Goal: Task Accomplishment & Management: Manage account settings

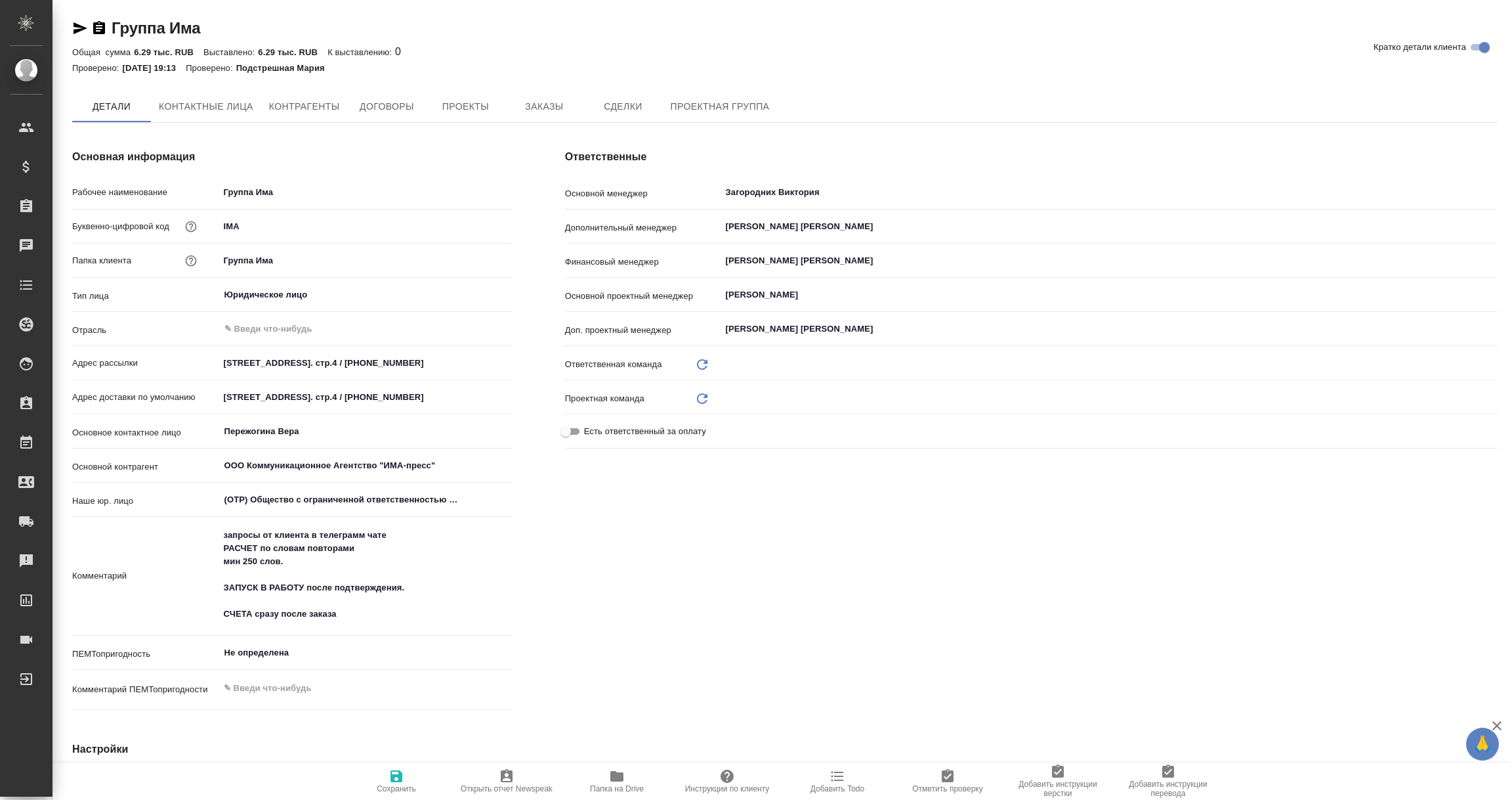
type input "Локализация"
click at [550, 117] on button "Заказы" at bounding box center [544, 106] width 79 height 32
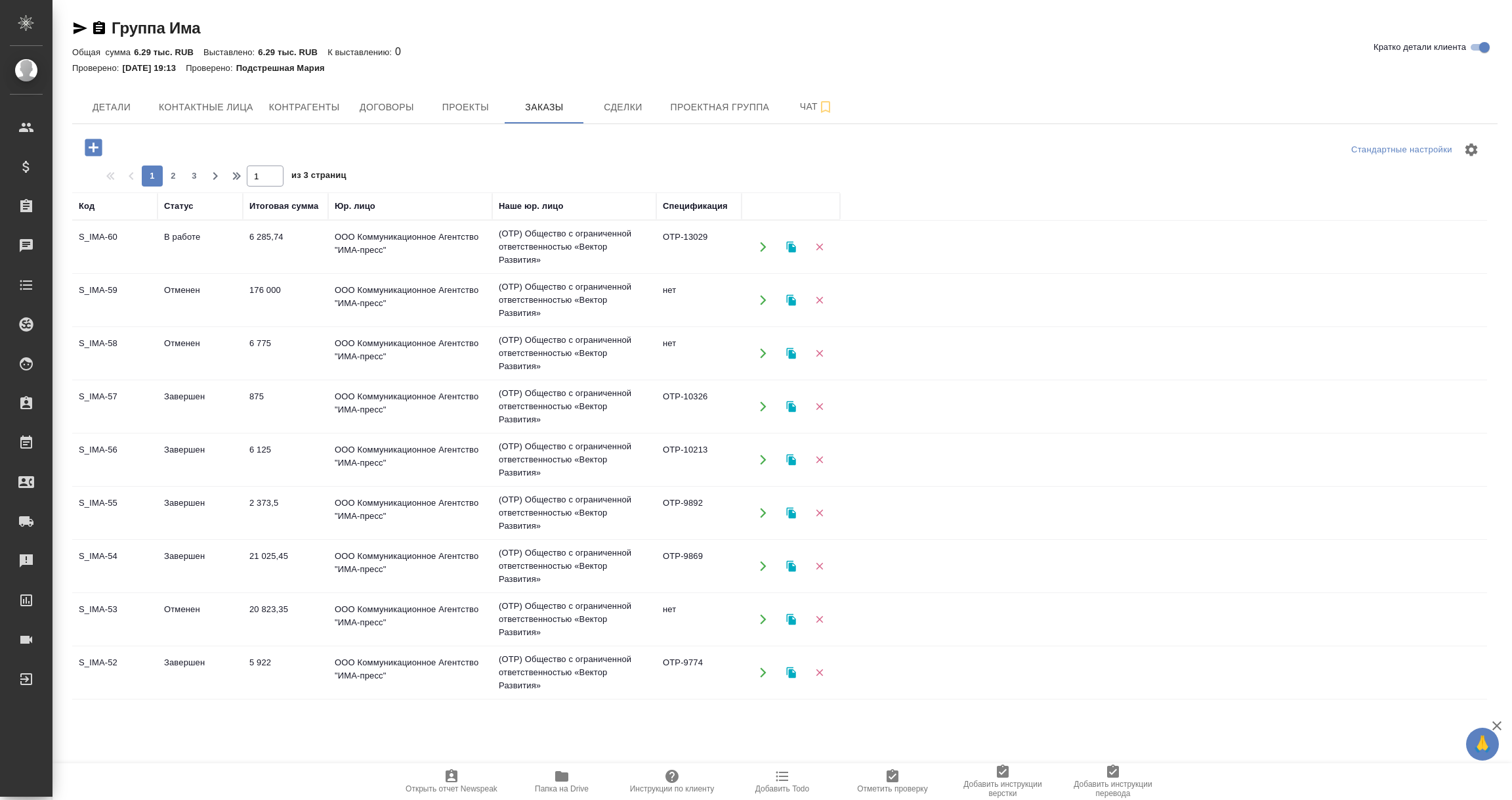
click at [196, 270] on td "Завершен" at bounding box center [200, 247] width 85 height 46
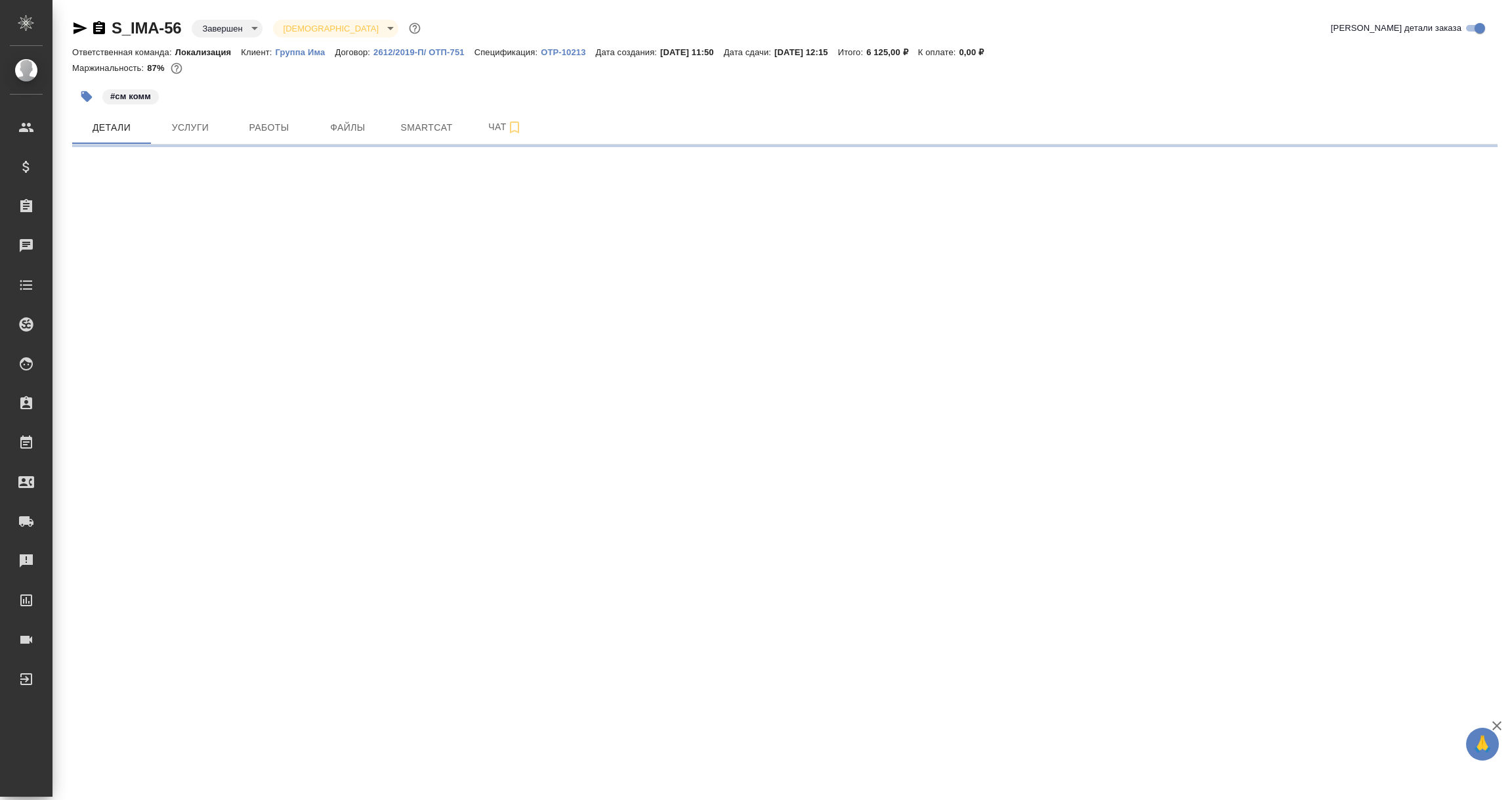
select select "RU"
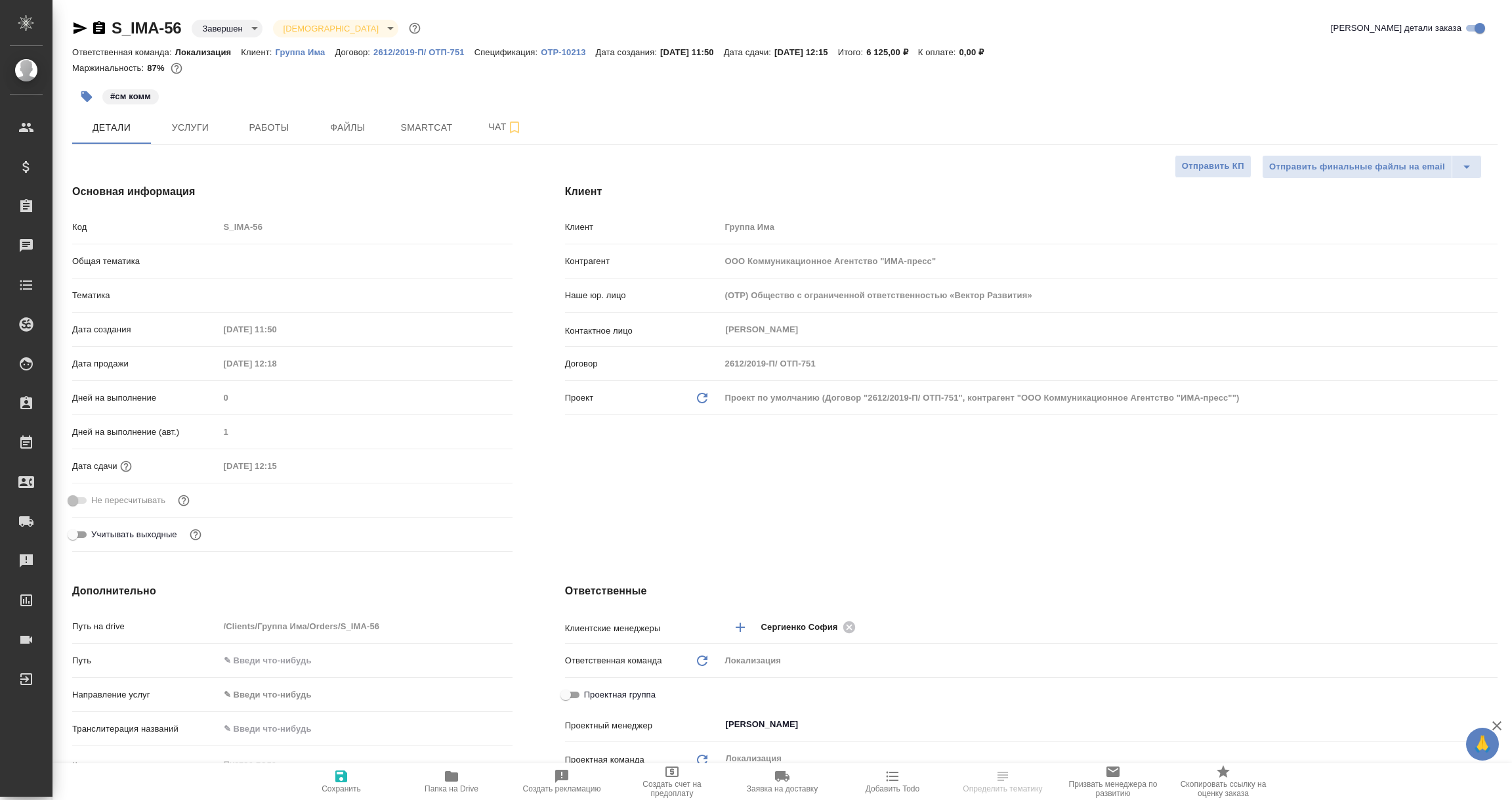
type textarea "x"
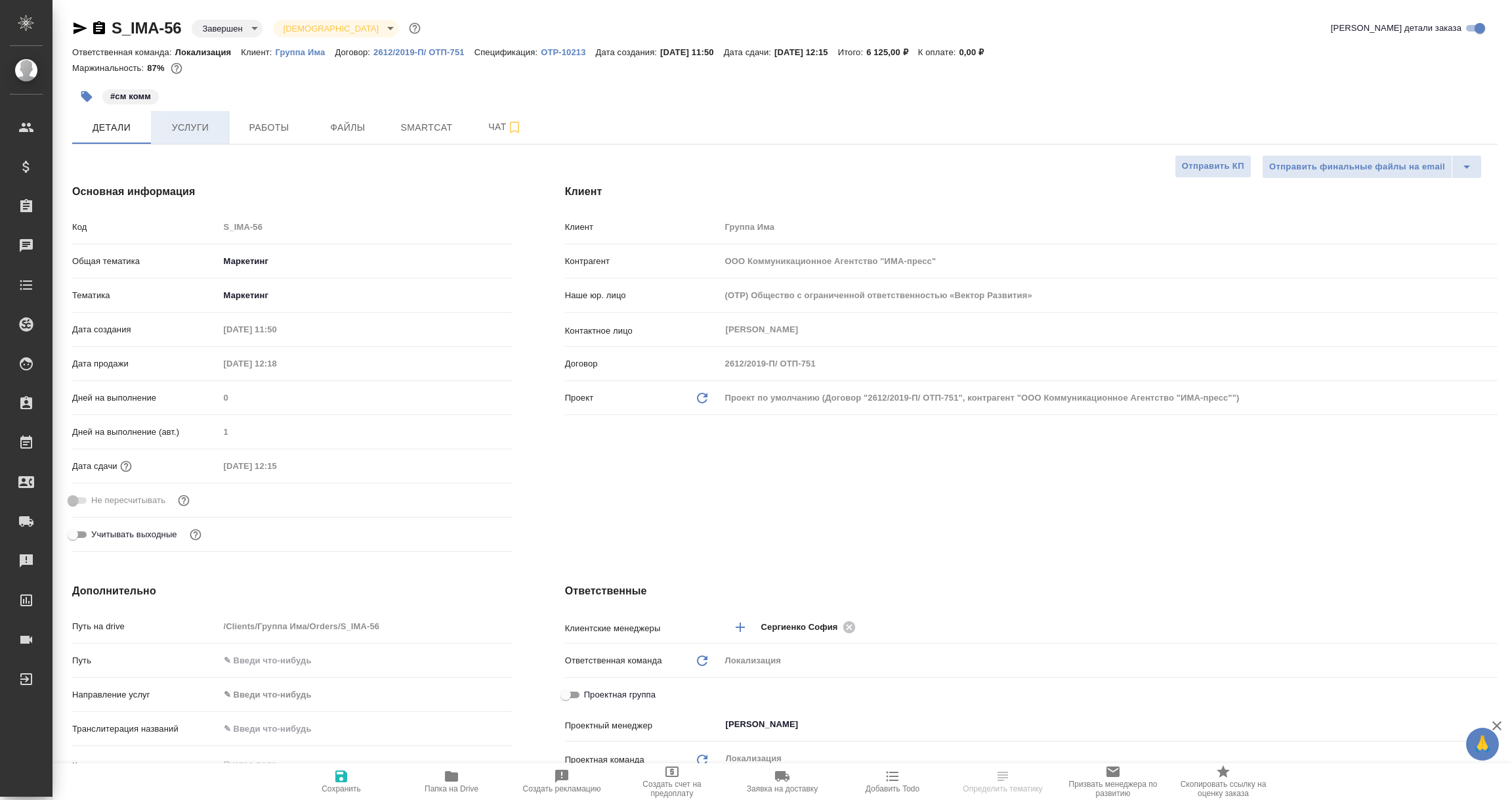
type textarea "x"
click at [172, 113] on button "Услуги" at bounding box center [190, 127] width 79 height 33
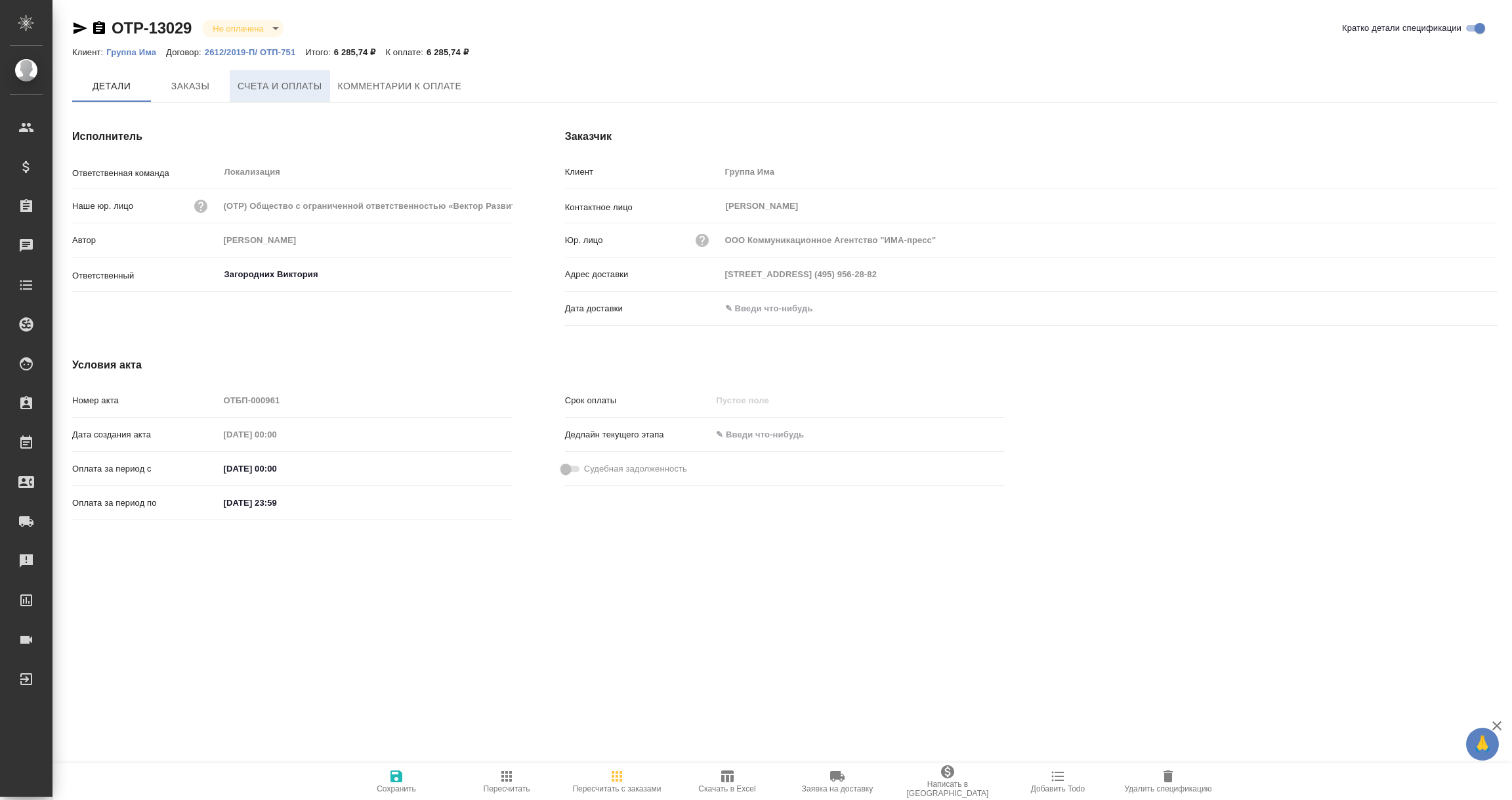
click at [294, 88] on span "Счета и оплаты" at bounding box center [280, 87] width 85 height 16
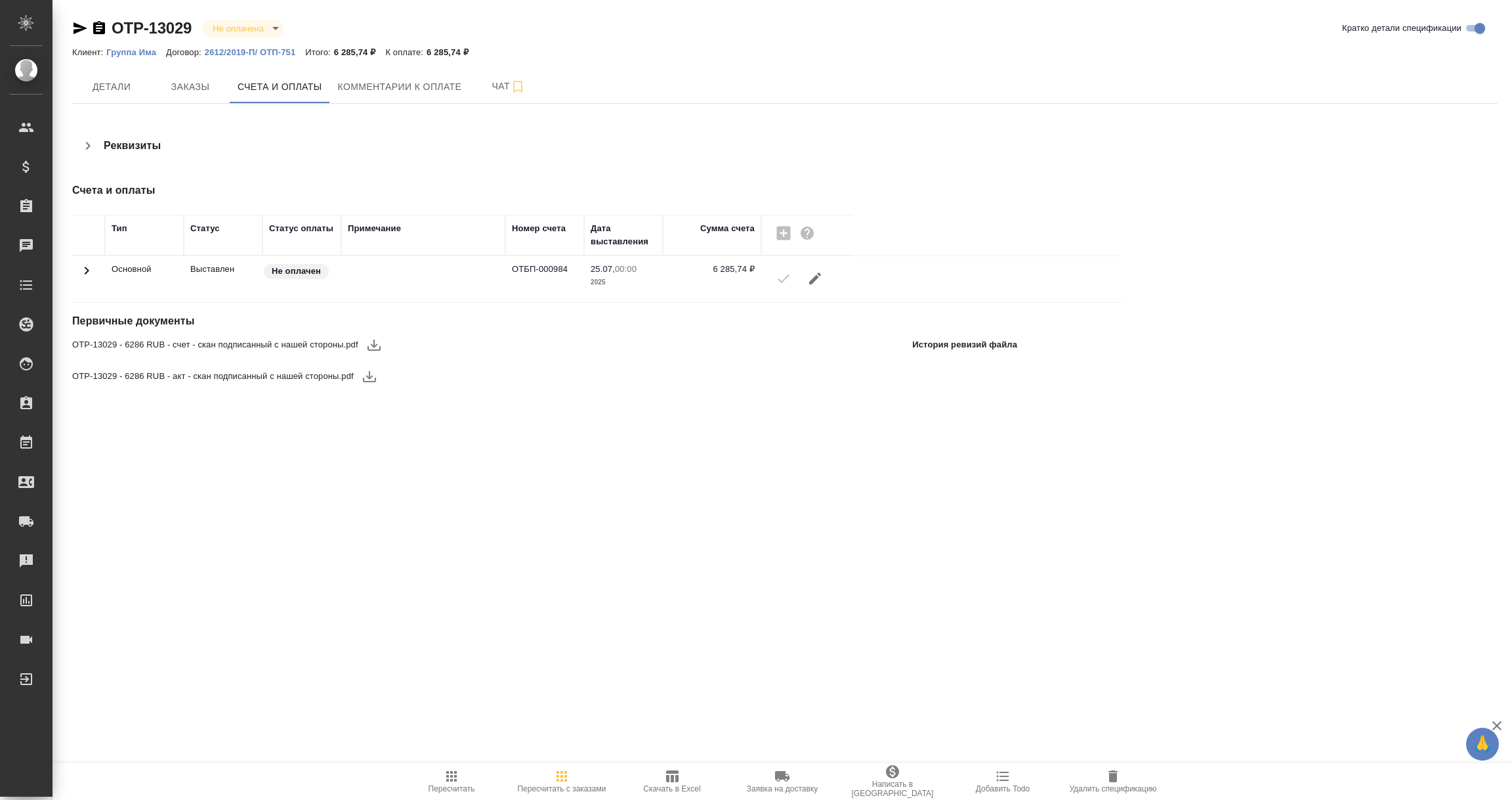
click at [375, 349] on icon "button" at bounding box center [374, 344] width 15 height 15
click at [368, 379] on icon "button" at bounding box center [369, 377] width 13 height 11
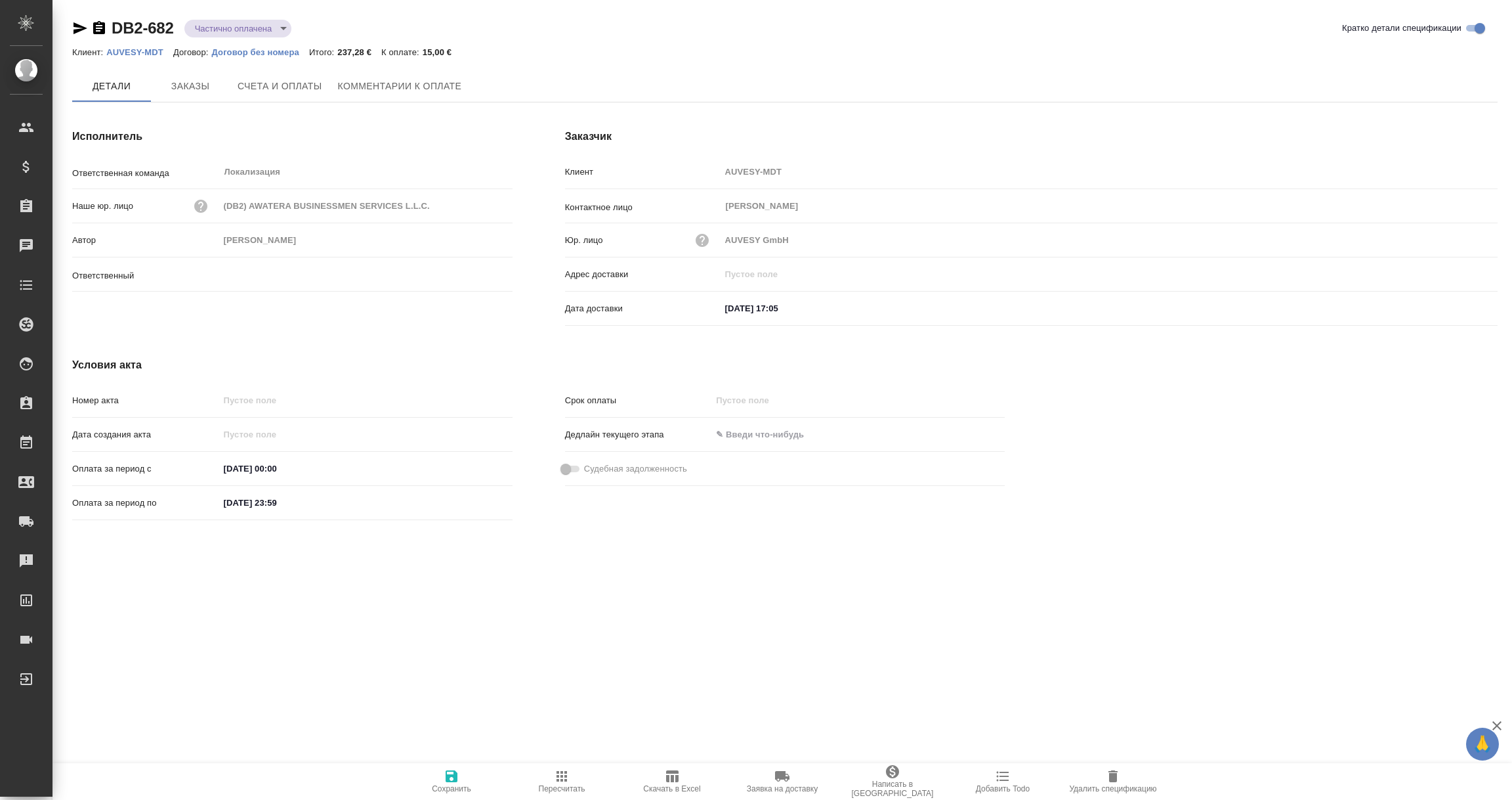
type input "[PERSON_NAME]"
click at [79, 27] on icon "button" at bounding box center [80, 28] width 14 height 12
click at [415, 82] on span "Комментарии к оплате" at bounding box center [400, 87] width 124 height 16
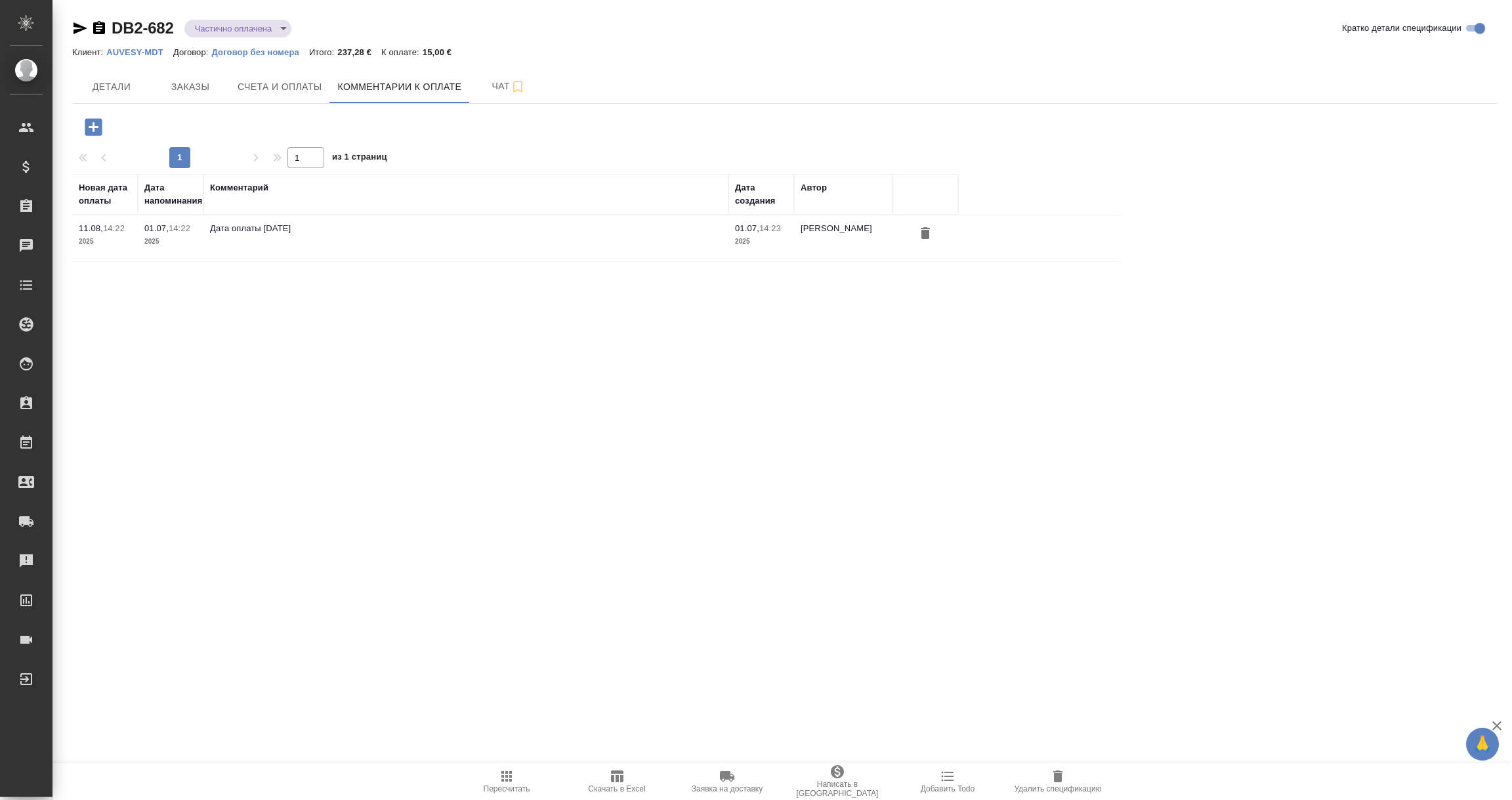
click at [284, 23] on body "🙏 .cls-1 fill:#fff; AWATERA Vorobyova Ekaterina Клиенты Спецификации Заказы 0 Ч…" at bounding box center [756, 400] width 1512 height 800
click at [219, 34] on button "Оплачена" at bounding box center [224, 27] width 58 height 15
type input "payed"
click at [128, 97] on button "Детали" at bounding box center [111, 87] width 79 height 33
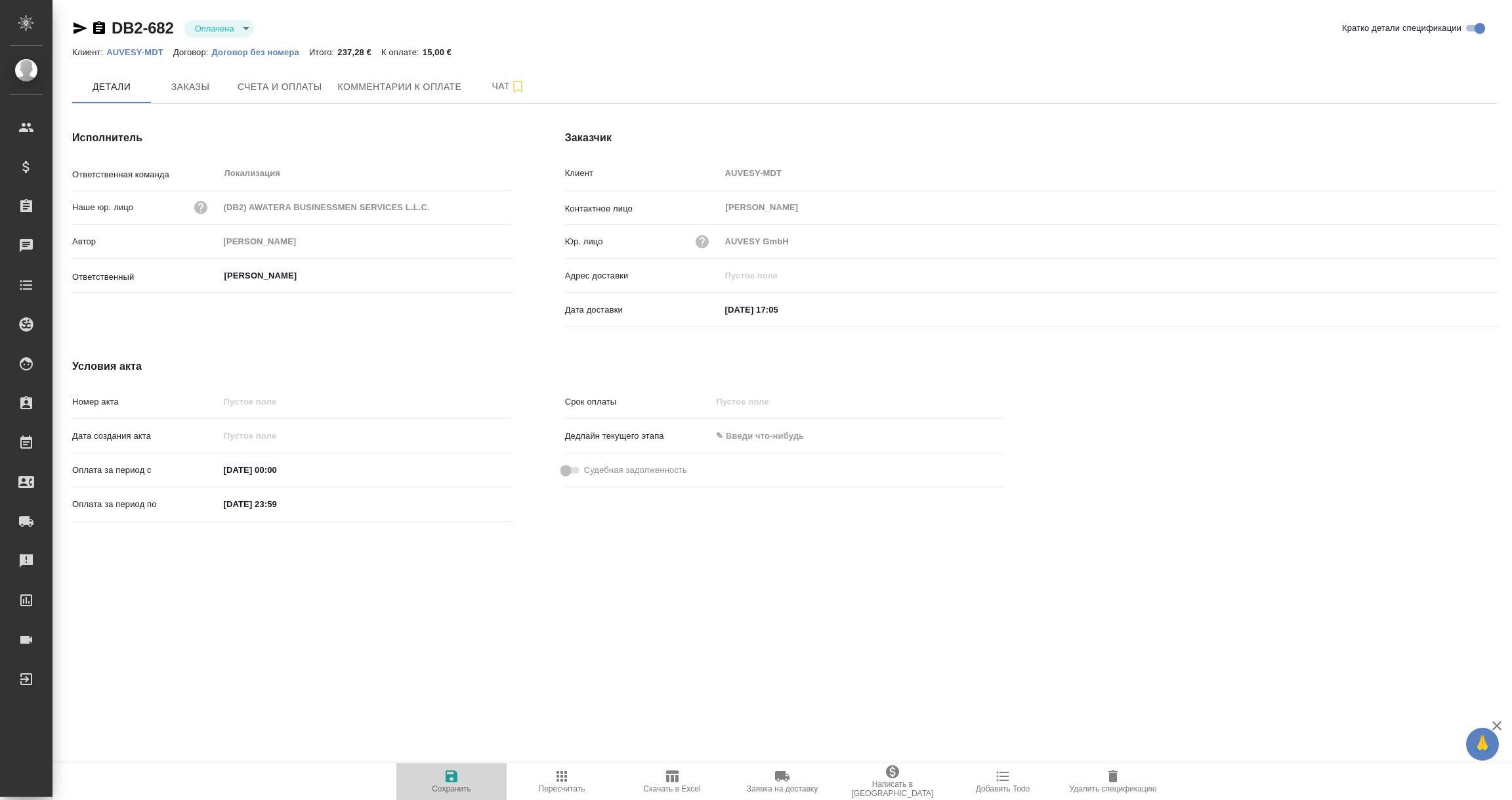
click at [448, 777] on icon "button" at bounding box center [452, 776] width 12 height 12
click at [448, 778] on icon "button" at bounding box center [452, 776] width 12 height 12
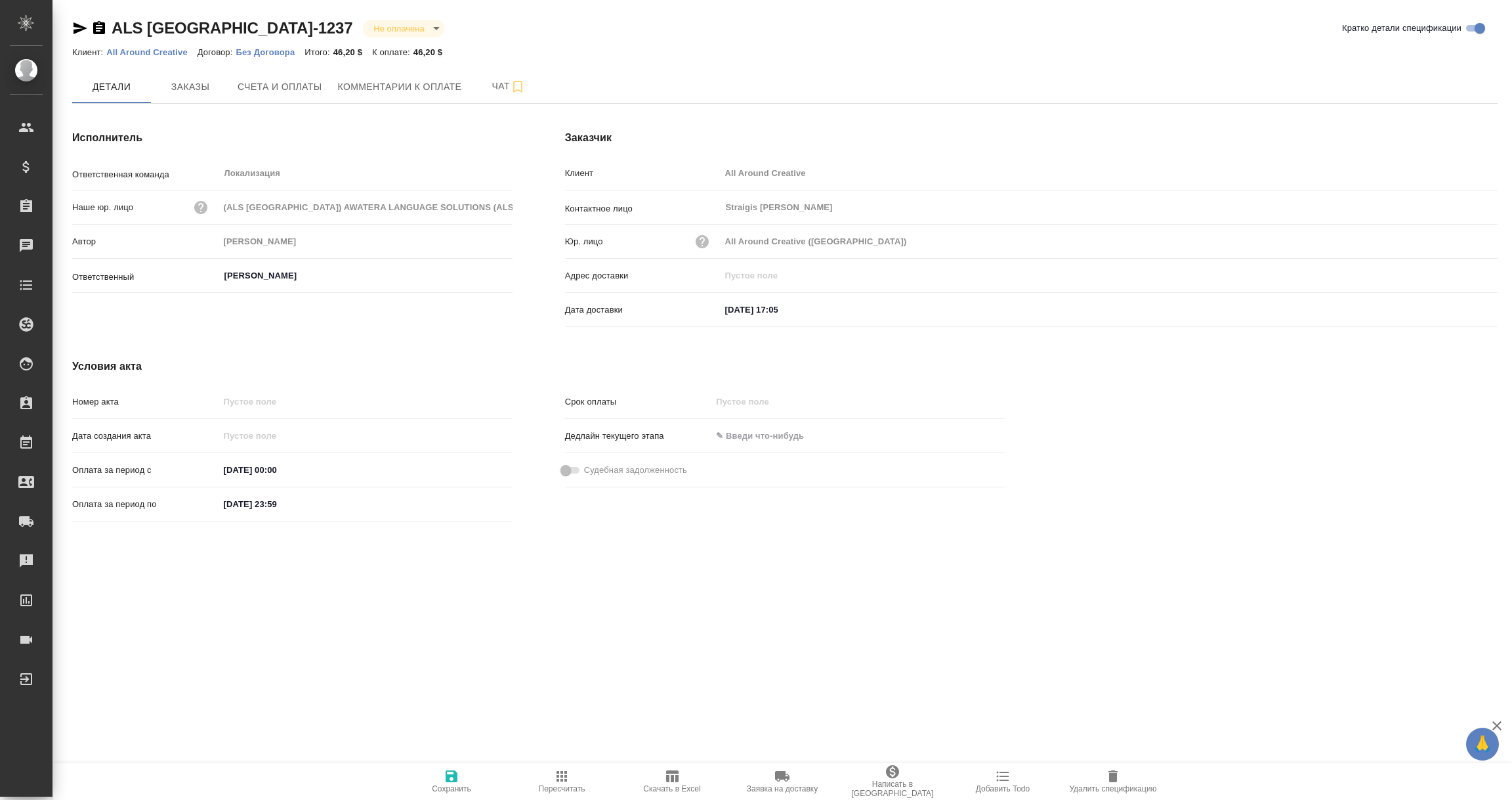
click at [74, 26] on icon "button" at bounding box center [80, 28] width 14 height 12
click at [435, 94] on span "Комментарии к оплате" at bounding box center [400, 87] width 124 height 16
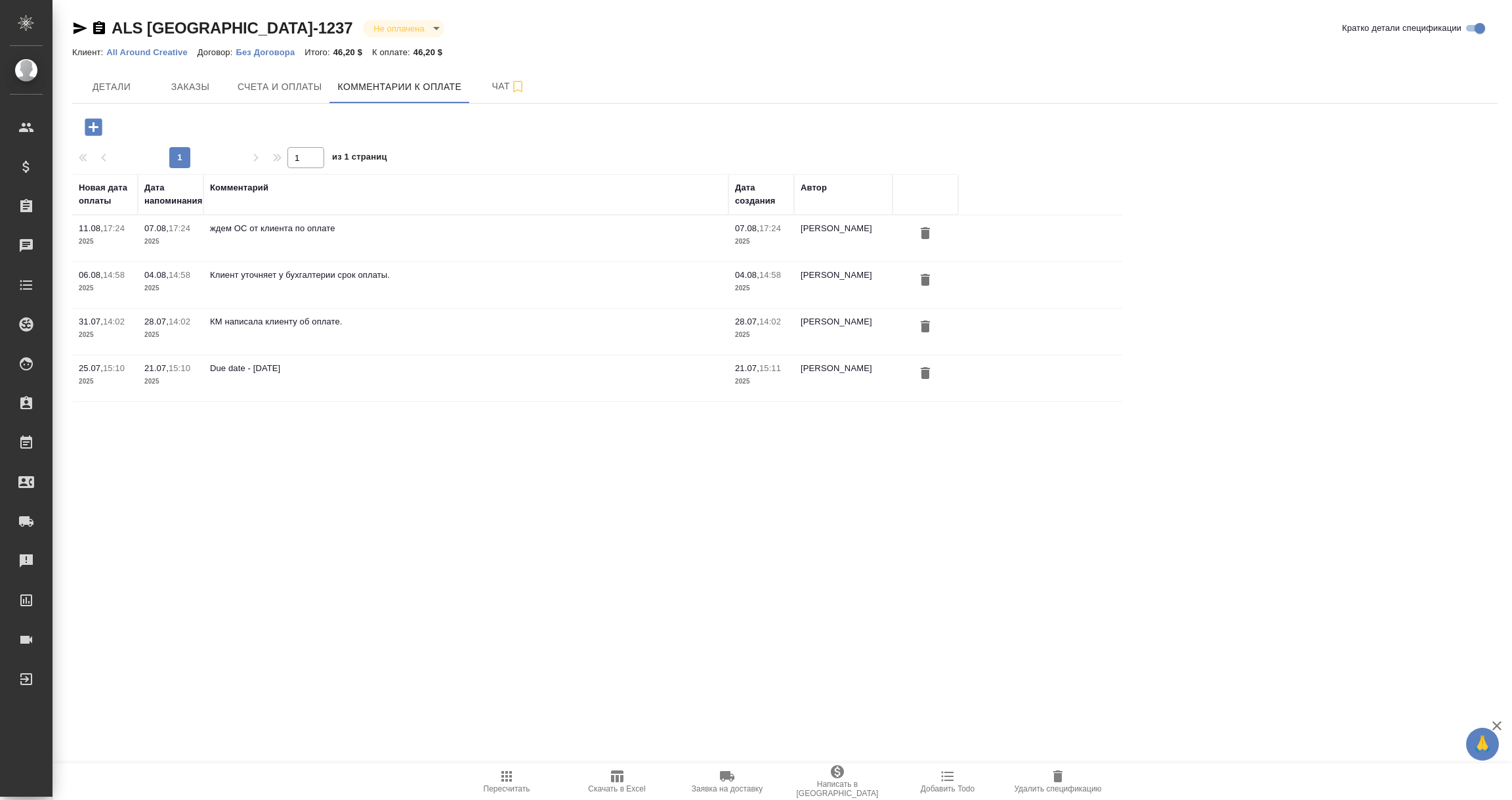
click at [88, 126] on icon "button" at bounding box center [93, 127] width 23 height 23
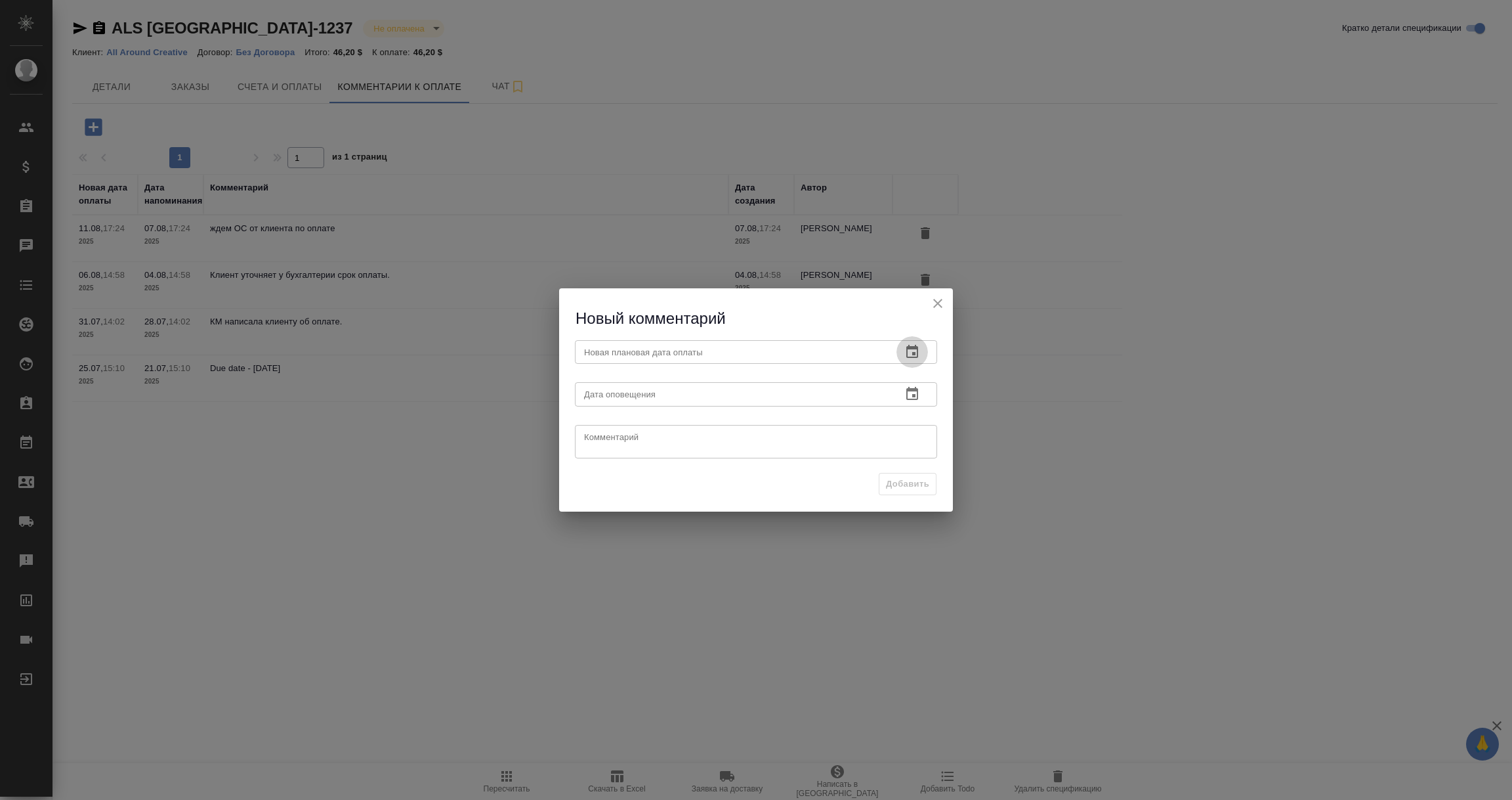
click at [903, 349] on button "button" at bounding box center [912, 351] width 32 height 32
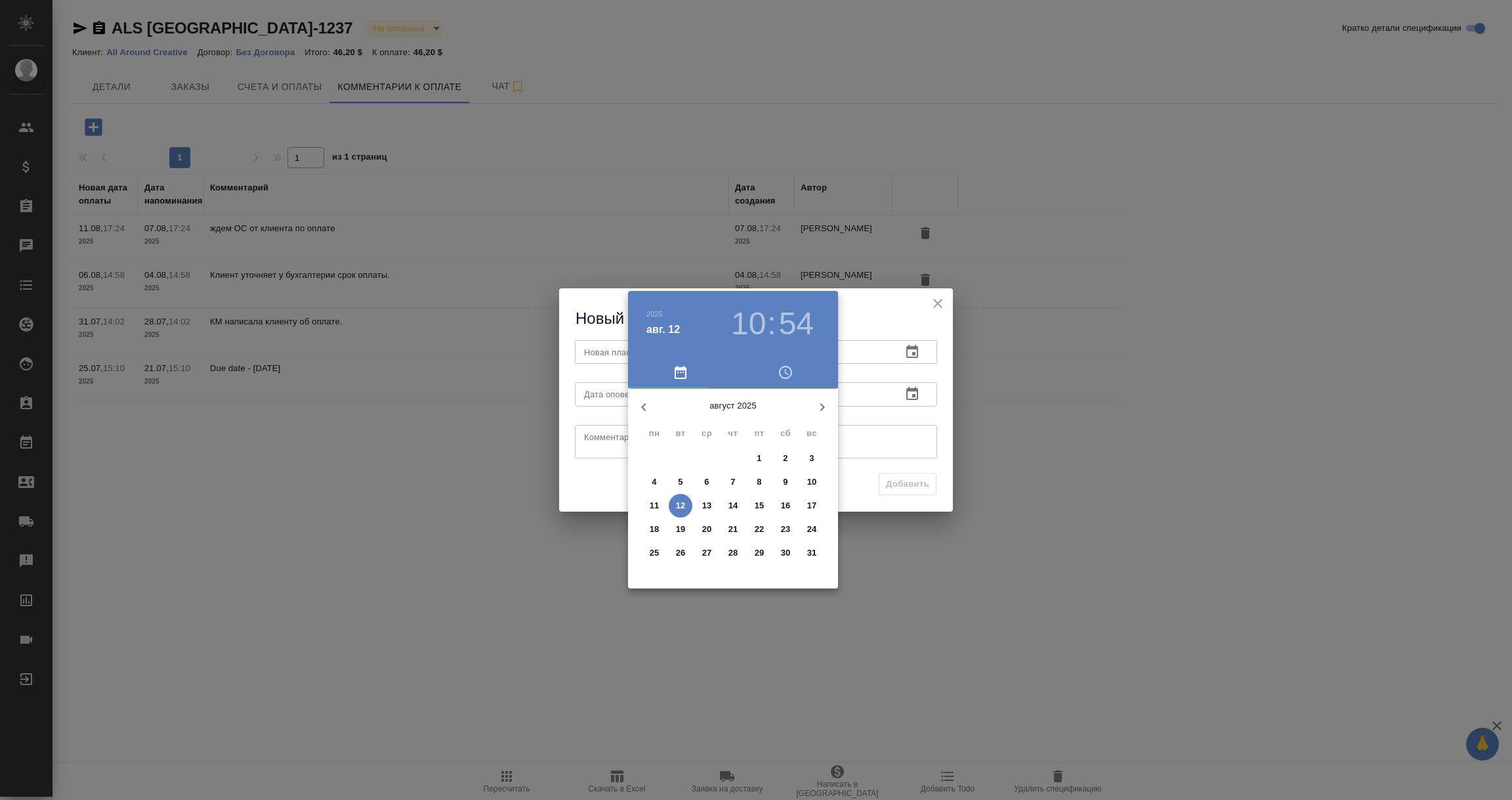
click at [755, 505] on p "15" at bounding box center [760, 505] width 10 height 13
type input "15.08.2025 10:54"
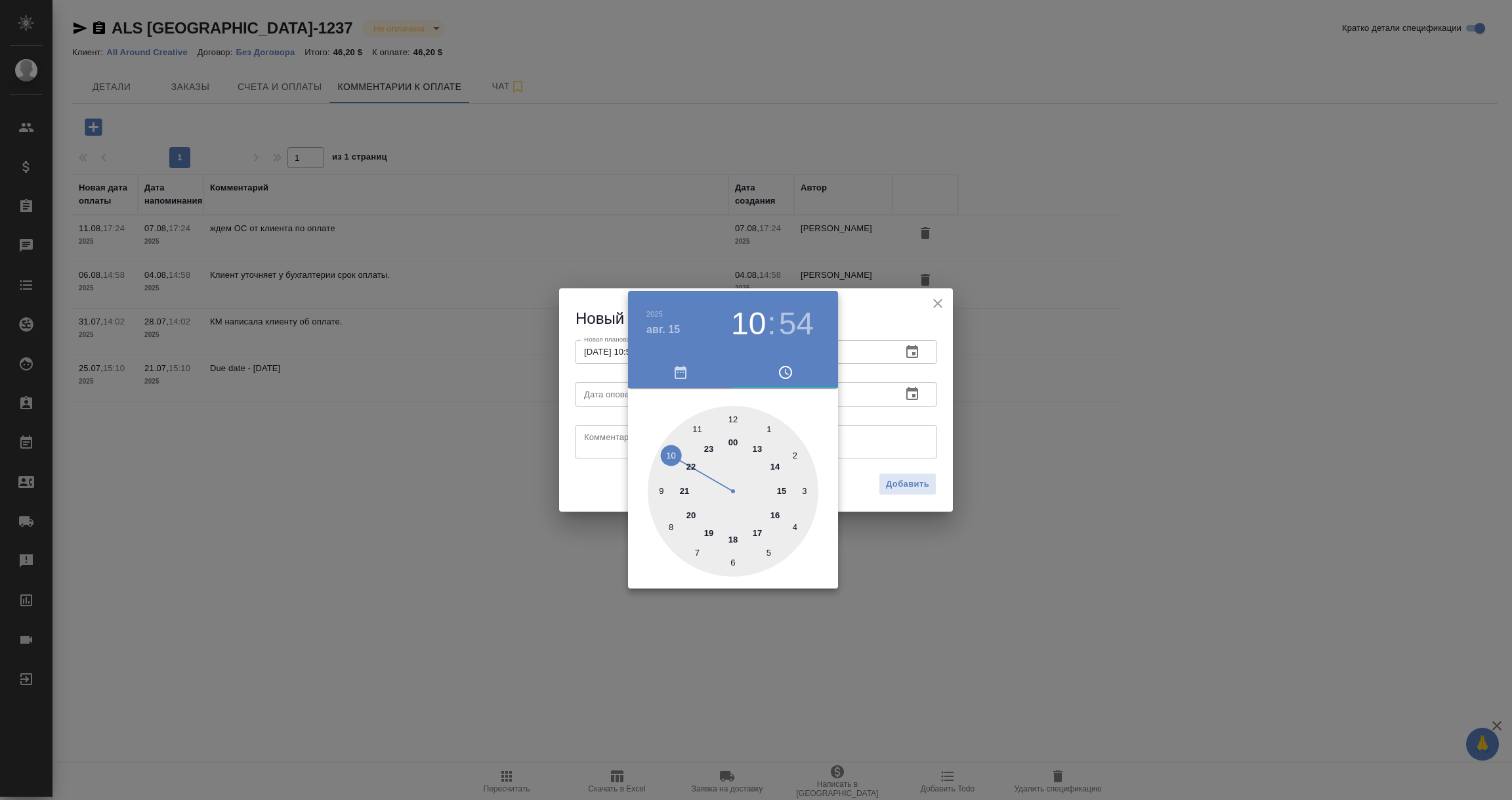
click at [892, 443] on div at bounding box center [756, 400] width 1512 height 800
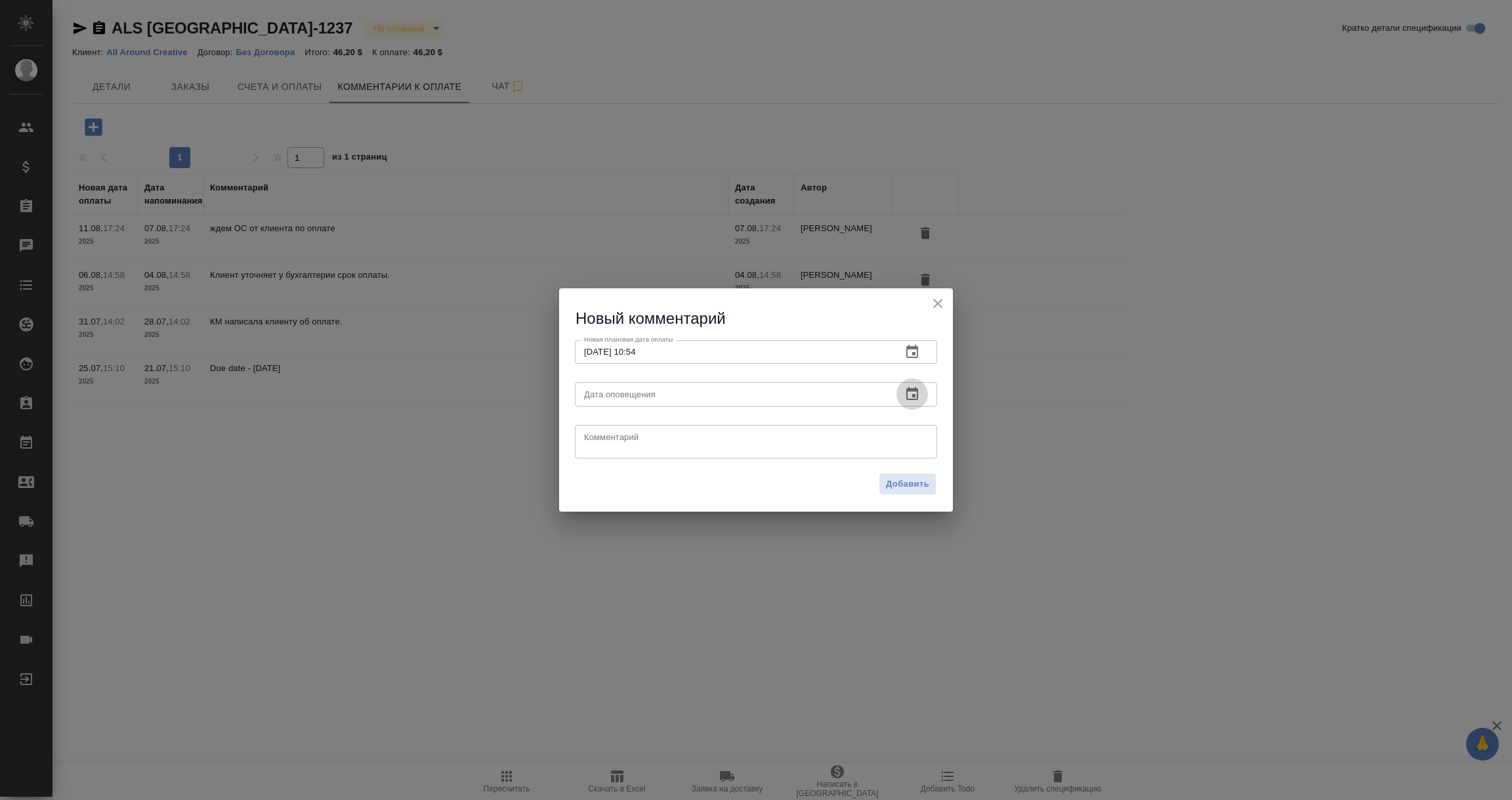
click at [907, 398] on icon "button" at bounding box center [912, 394] width 12 height 13
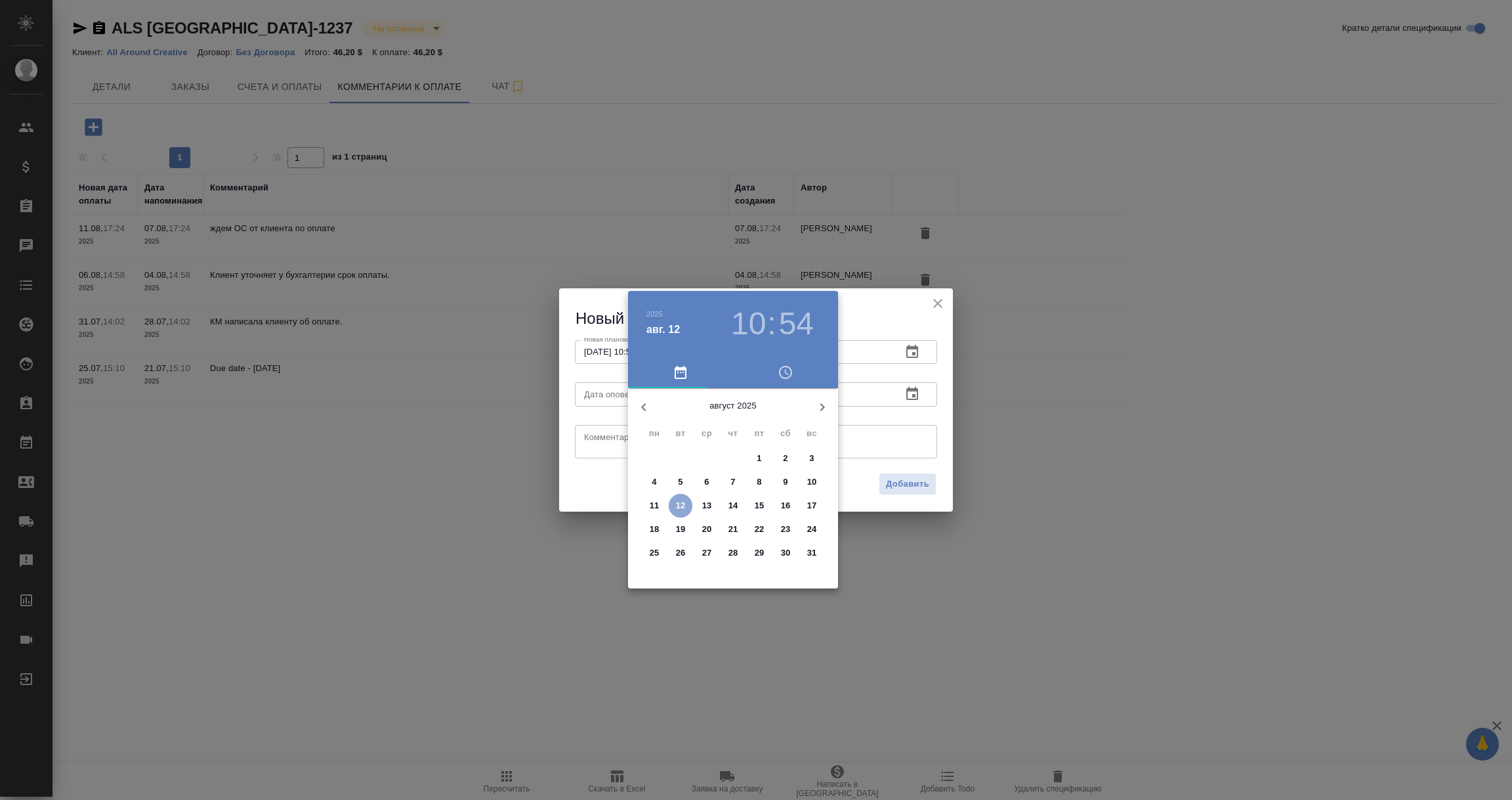
click at [679, 505] on p "12" at bounding box center [681, 505] width 10 height 13
type input "12.08.2025 10:54"
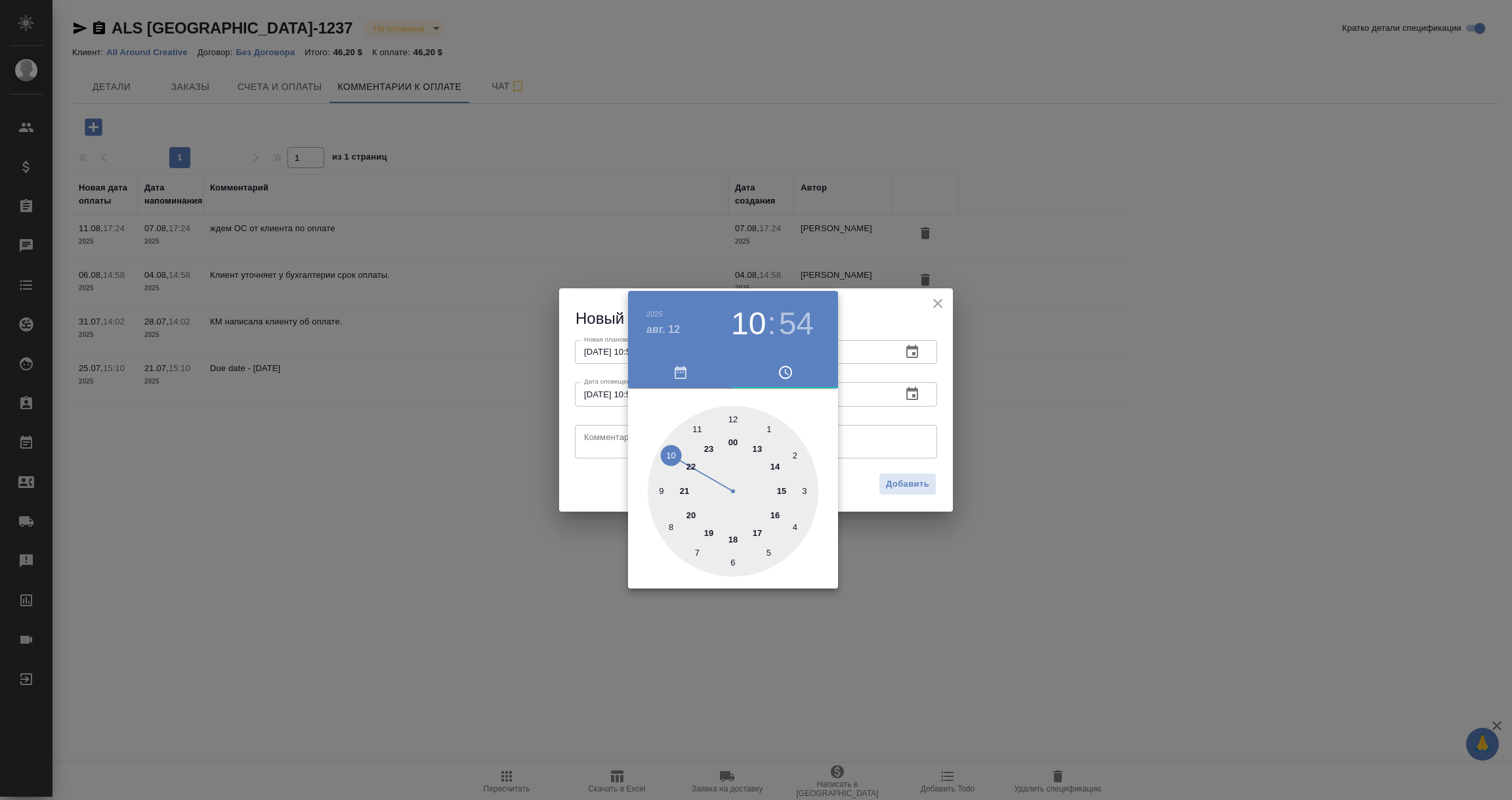
click at [605, 446] on div at bounding box center [756, 400] width 1512 height 800
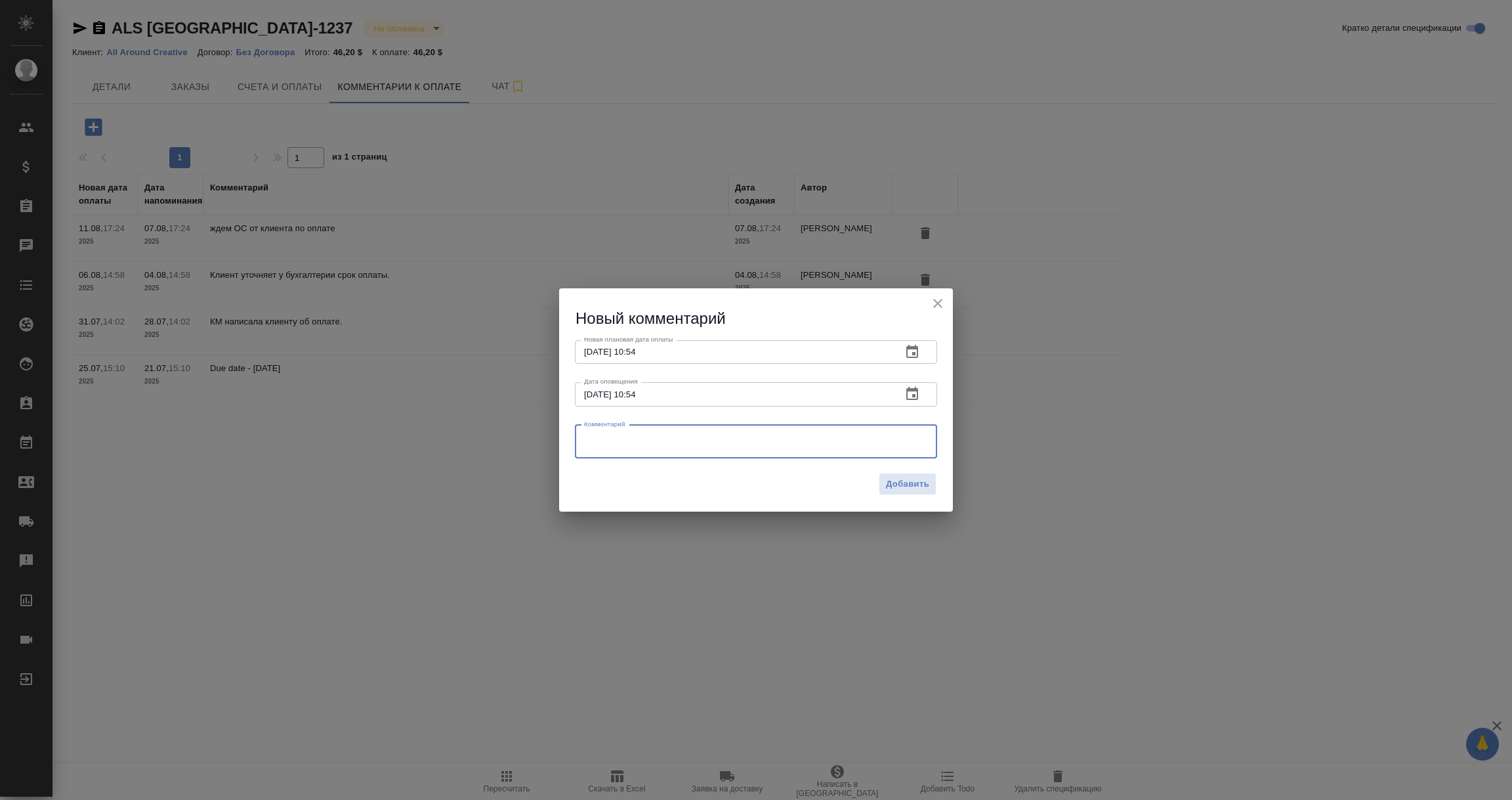
click at [605, 446] on textarea at bounding box center [756, 441] width 344 height 19
type textarea "КМ еще раз напоминает про оплату клиенту. Клиент ушел за уточнением оплаты в фи…"
click at [888, 475] on button "Добавить" at bounding box center [907, 484] width 57 height 23
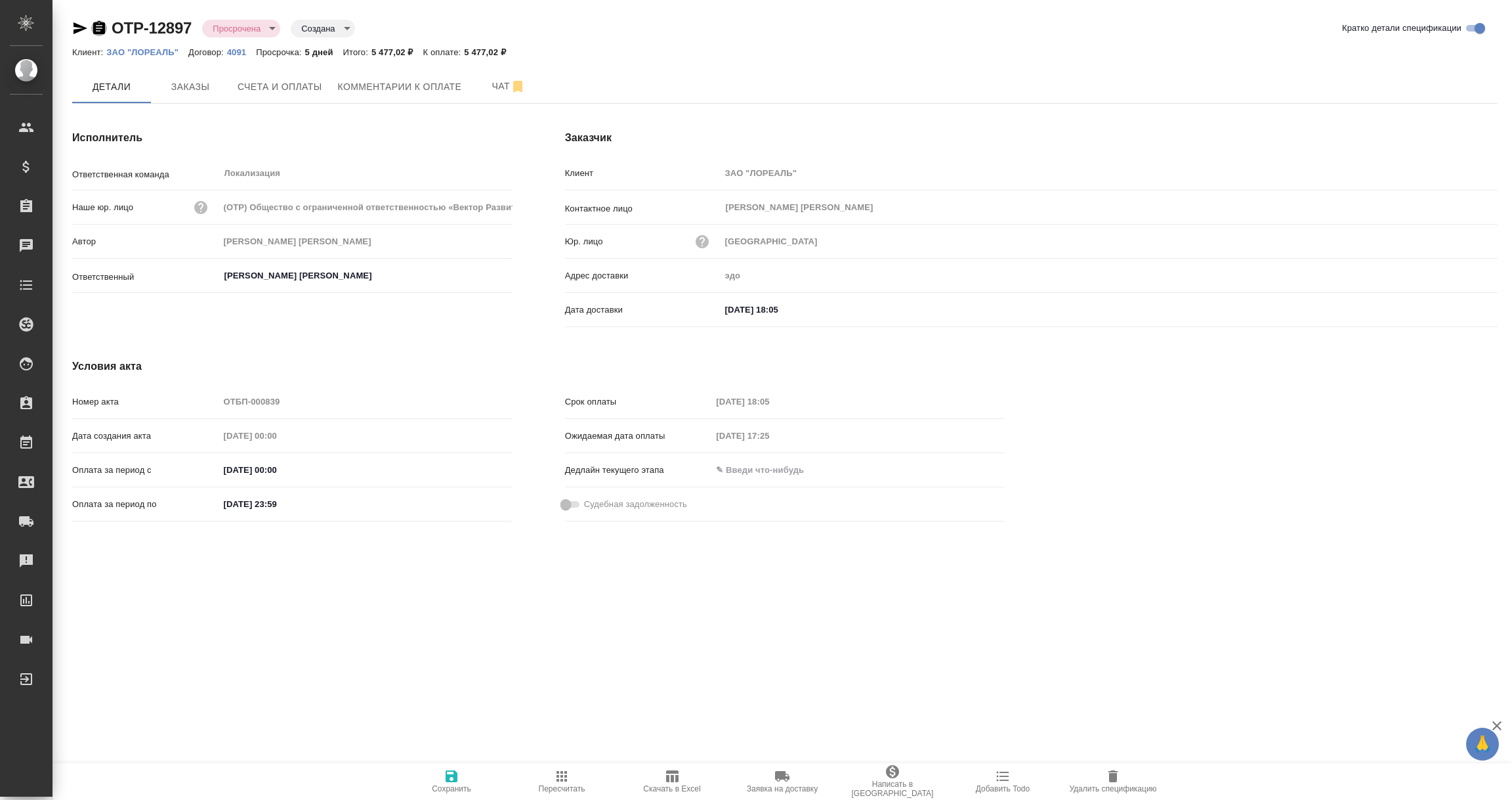
click at [103, 29] on icon "button" at bounding box center [99, 28] width 12 height 13
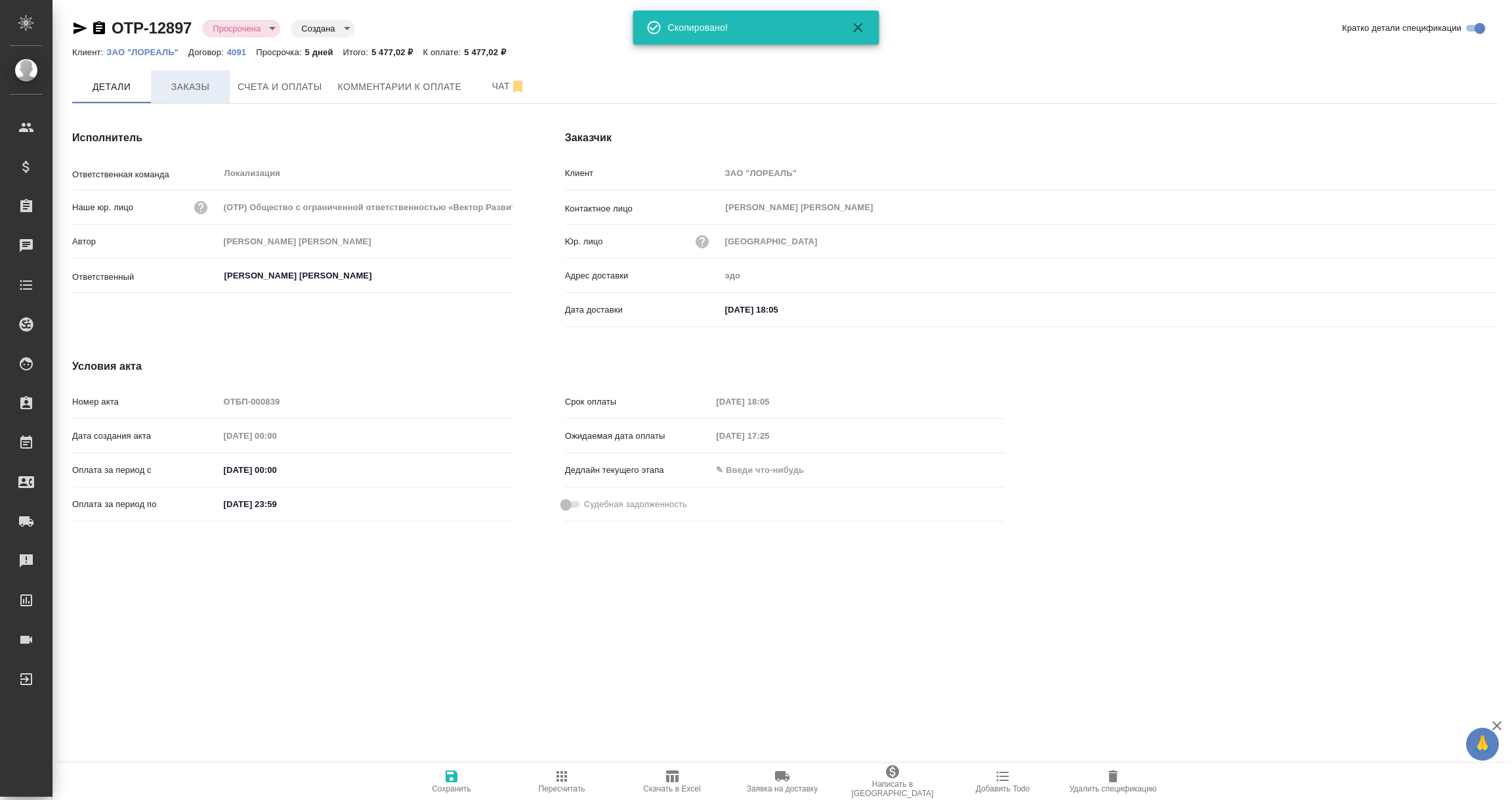
click at [200, 82] on span "Заказы" at bounding box center [190, 87] width 63 height 16
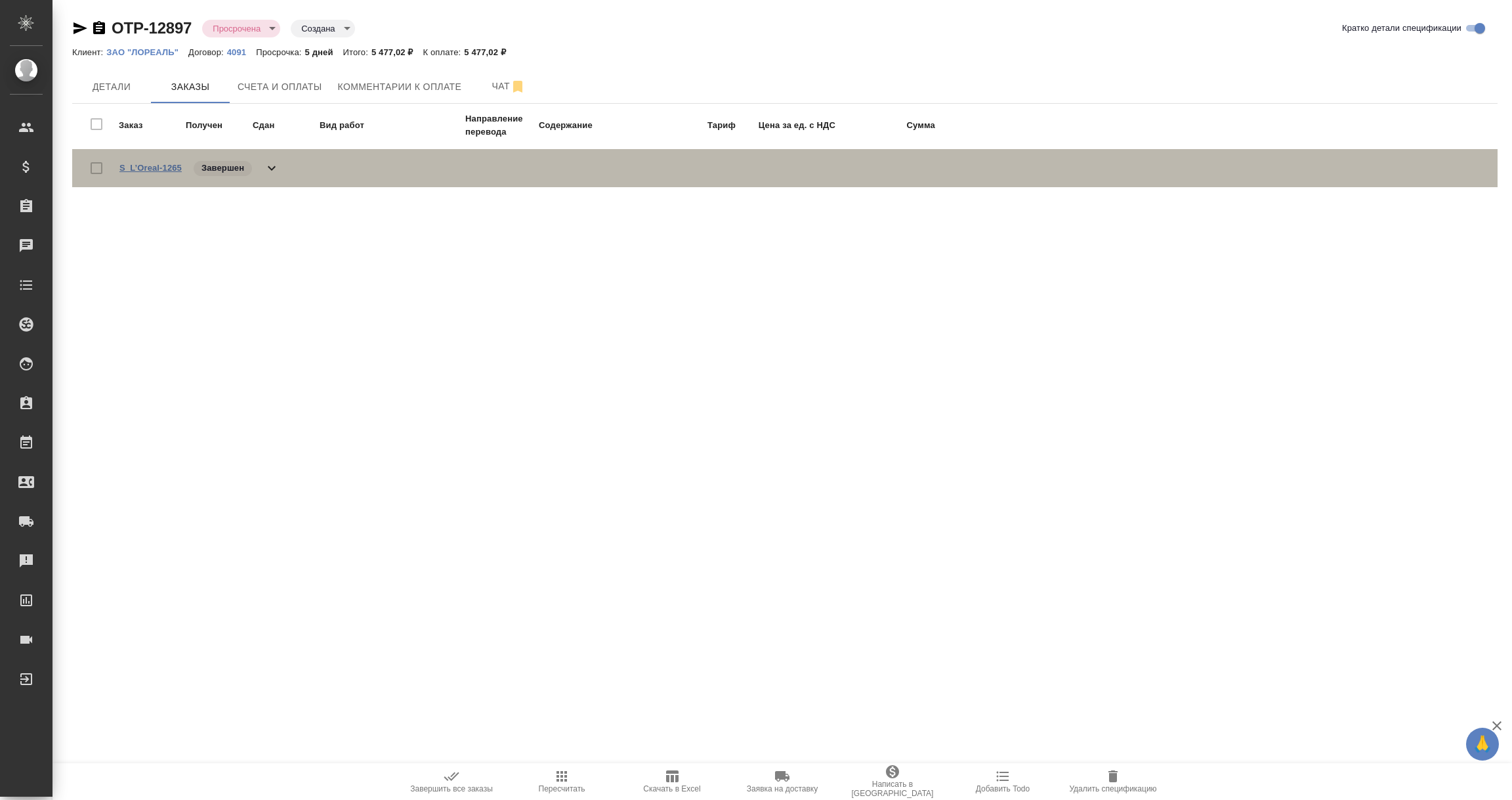
click at [136, 163] on link "S_L’Oreal-1265" at bounding box center [151, 168] width 62 height 10
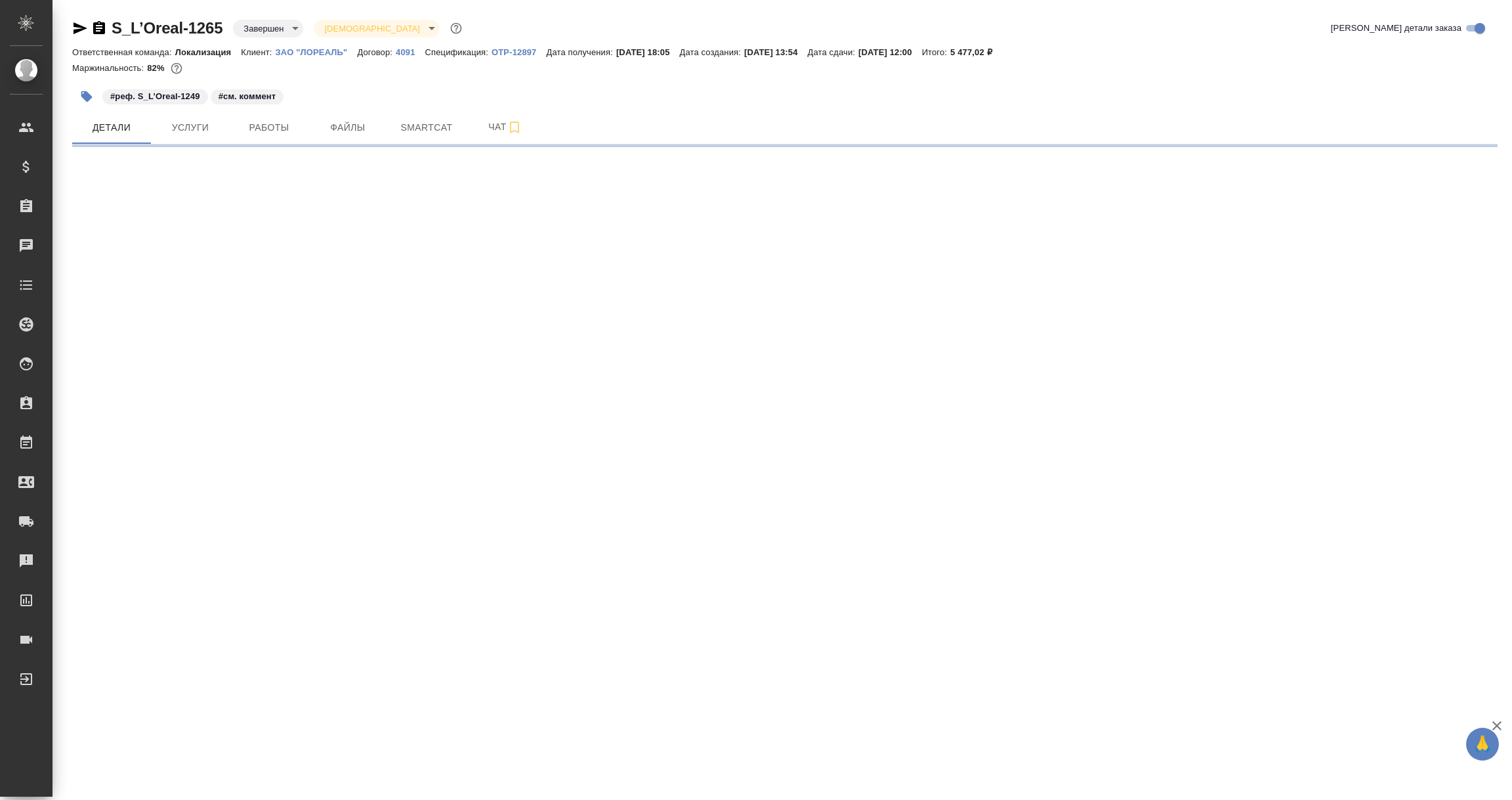
select select "RU"
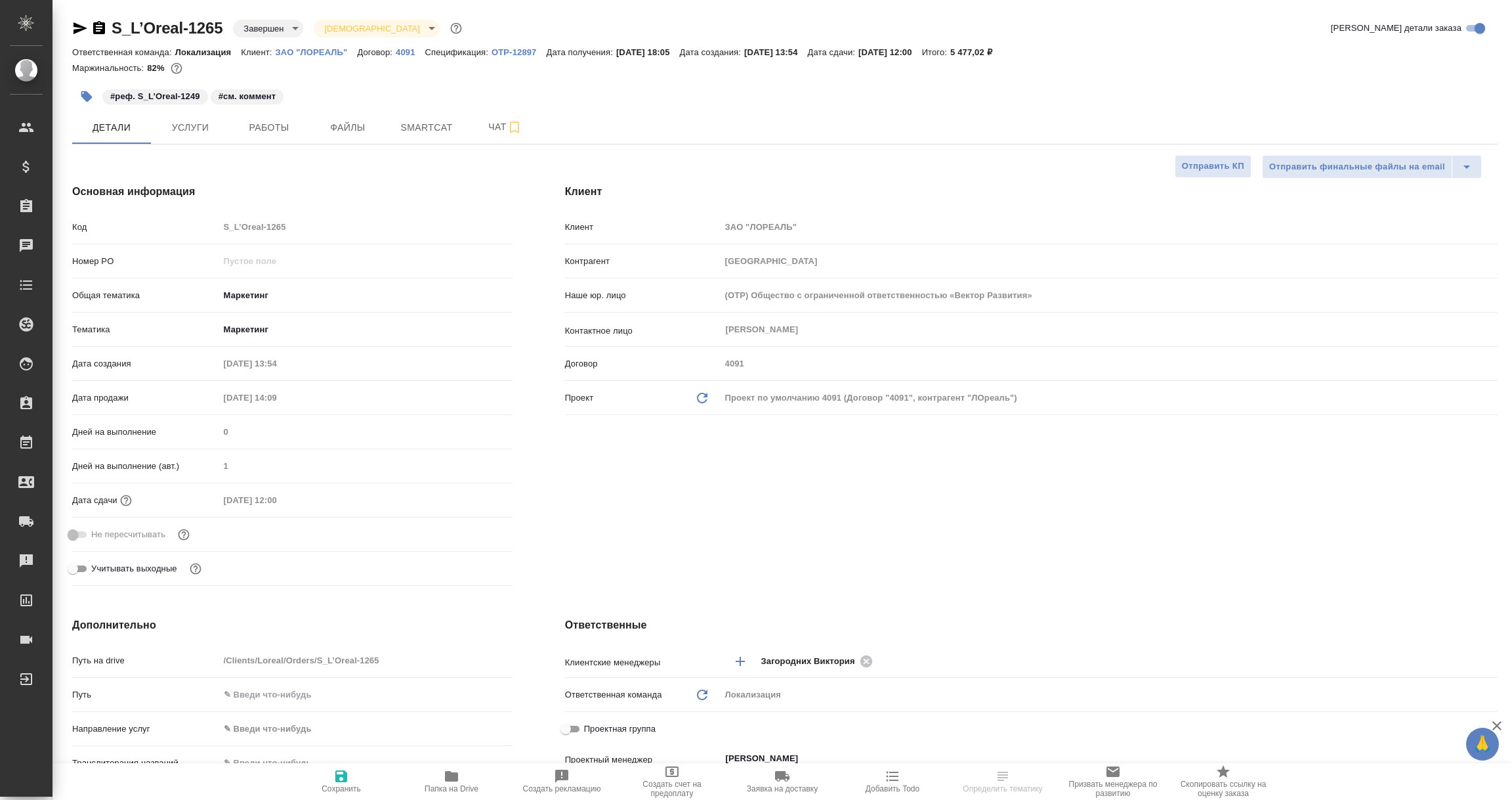
type textarea "x"
click at [103, 30] on icon "button" at bounding box center [99, 28] width 12 height 13
type textarea "x"
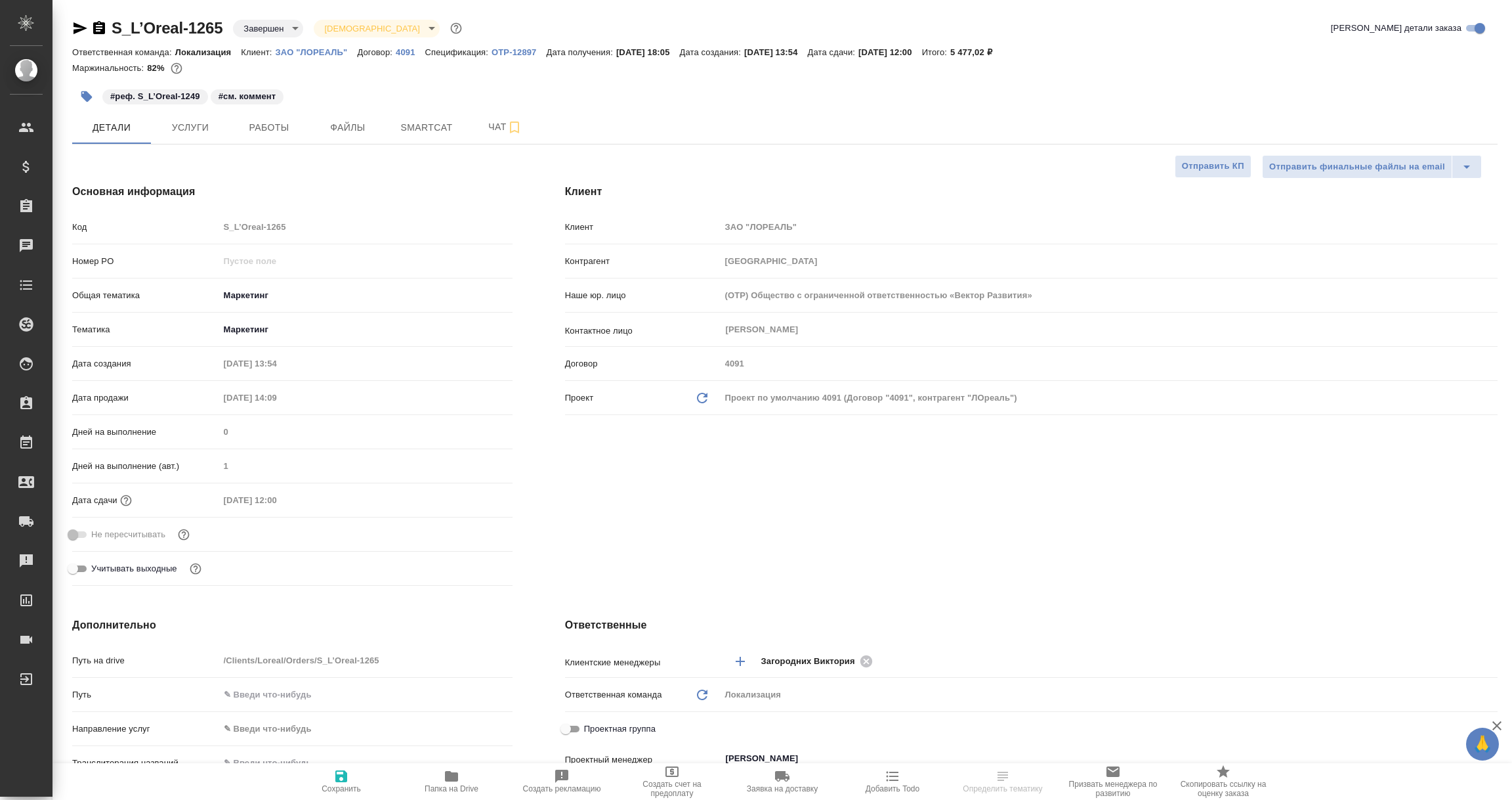
type textarea "x"
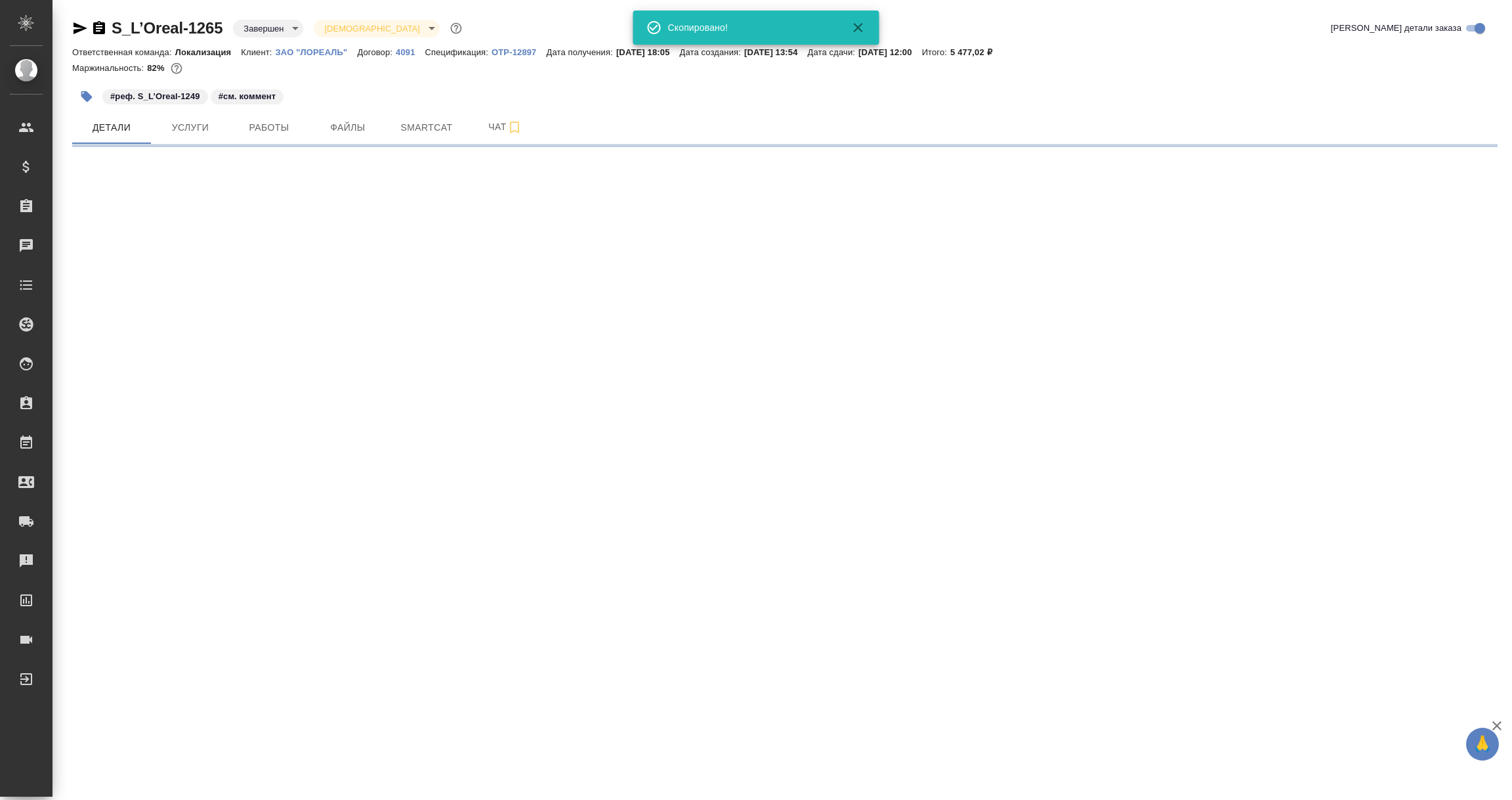
select select "RU"
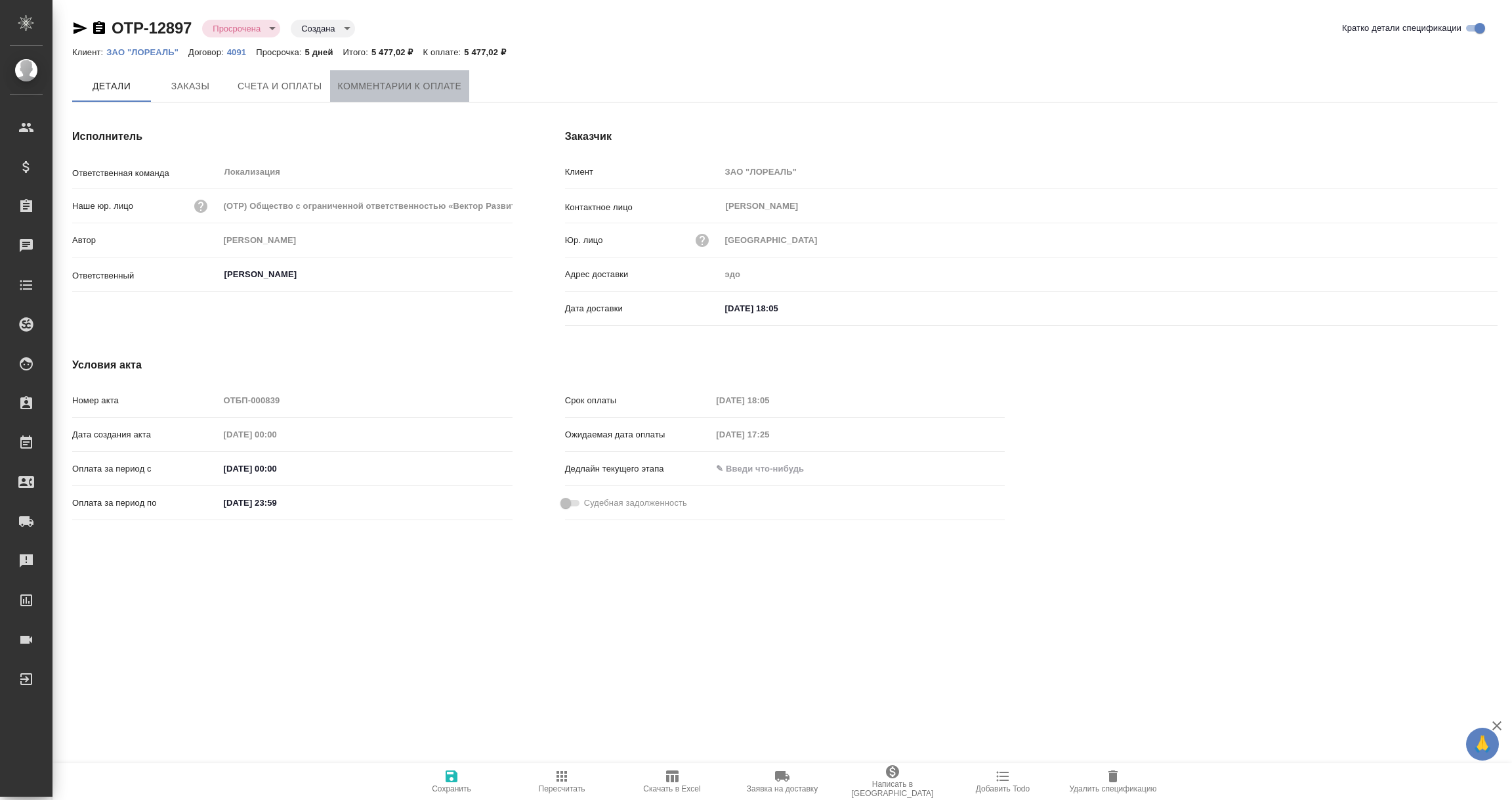
click at [412, 85] on span "Комментарии к оплате" at bounding box center [400, 87] width 124 height 16
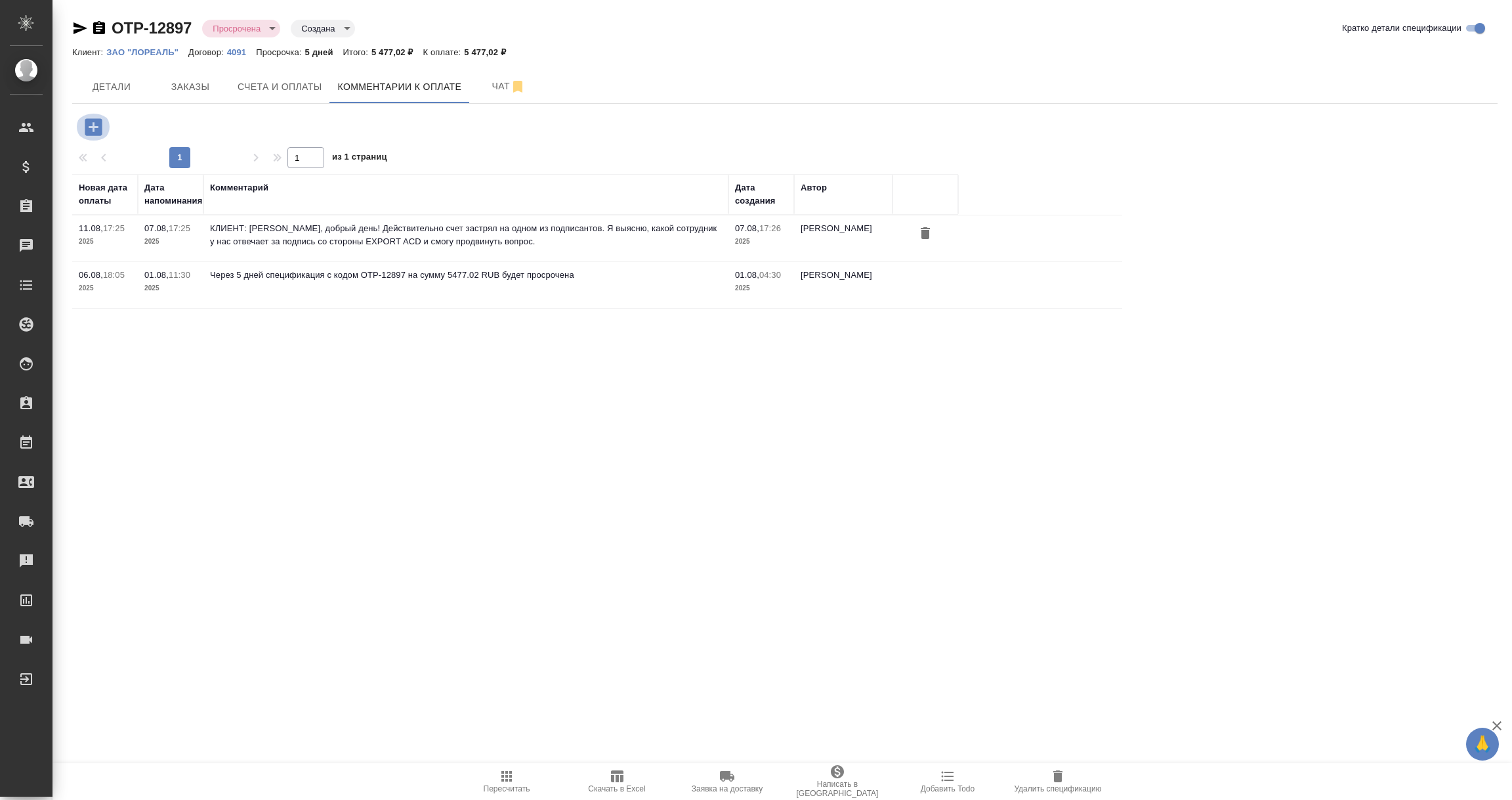
click at [93, 132] on icon "button" at bounding box center [93, 126] width 17 height 17
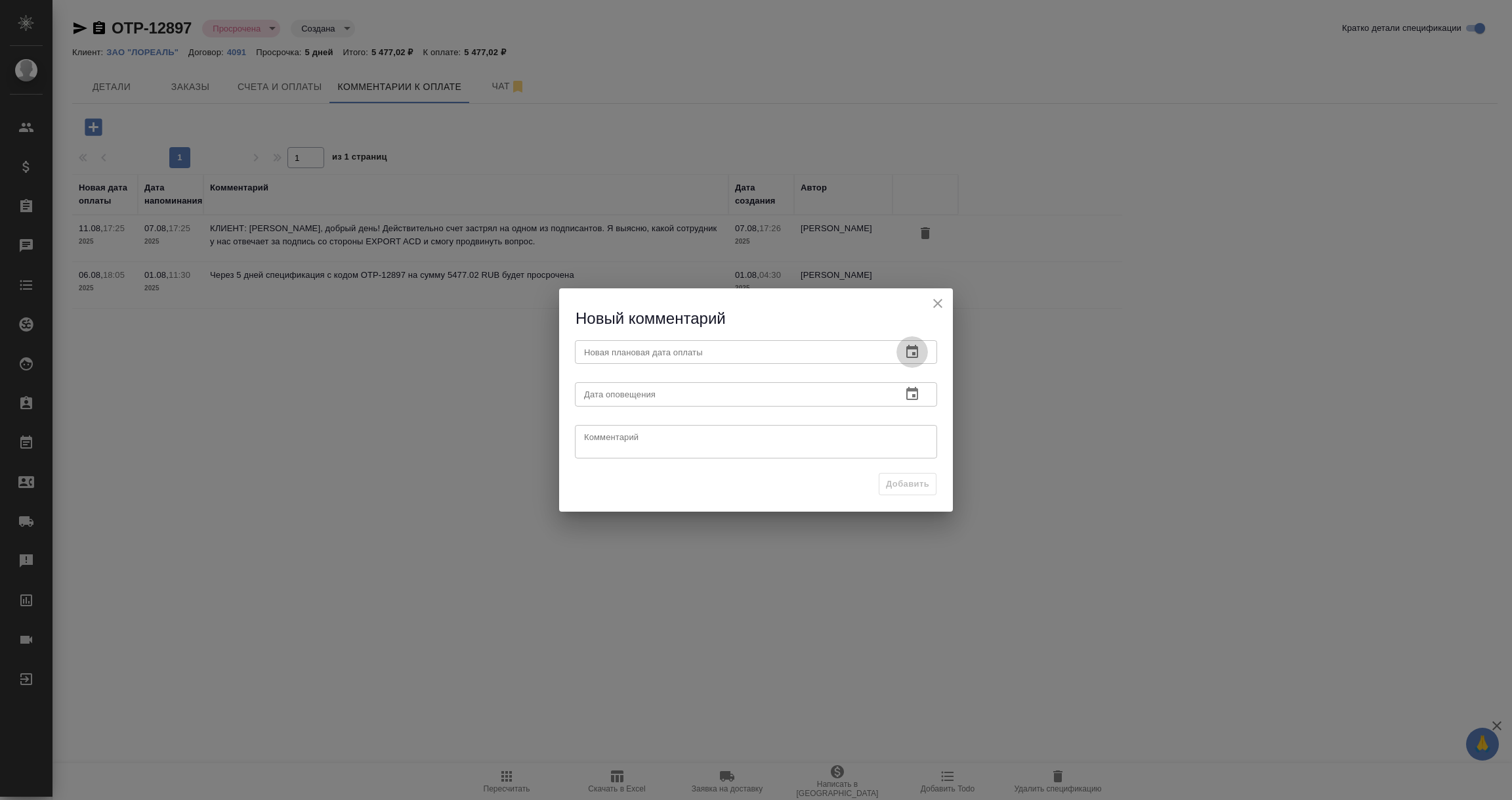
click at [908, 352] on icon "button" at bounding box center [912, 351] width 15 height 15
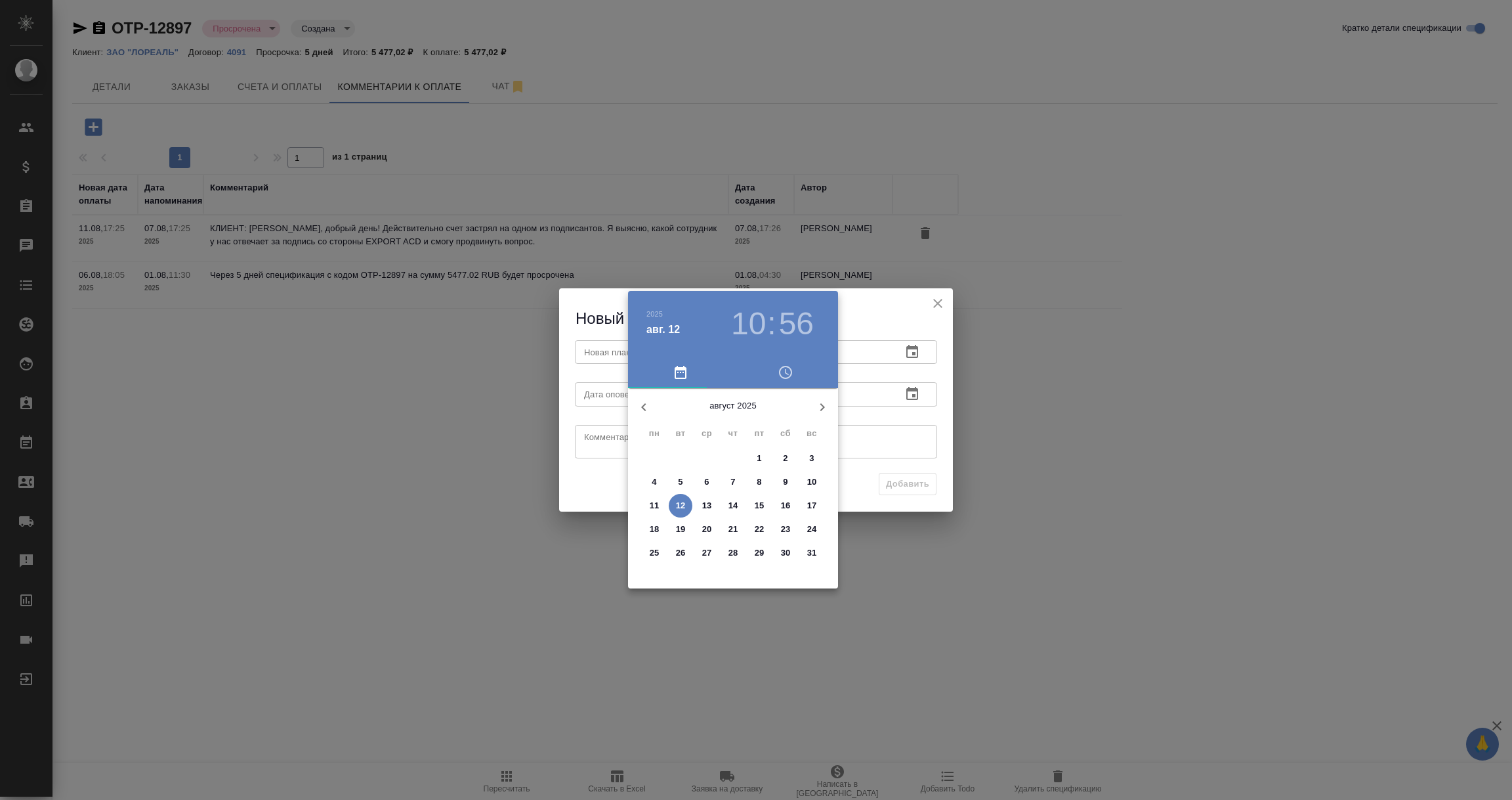
click at [729, 505] on p "14" at bounding box center [733, 505] width 10 height 13
type input "14.08.2025 10:56"
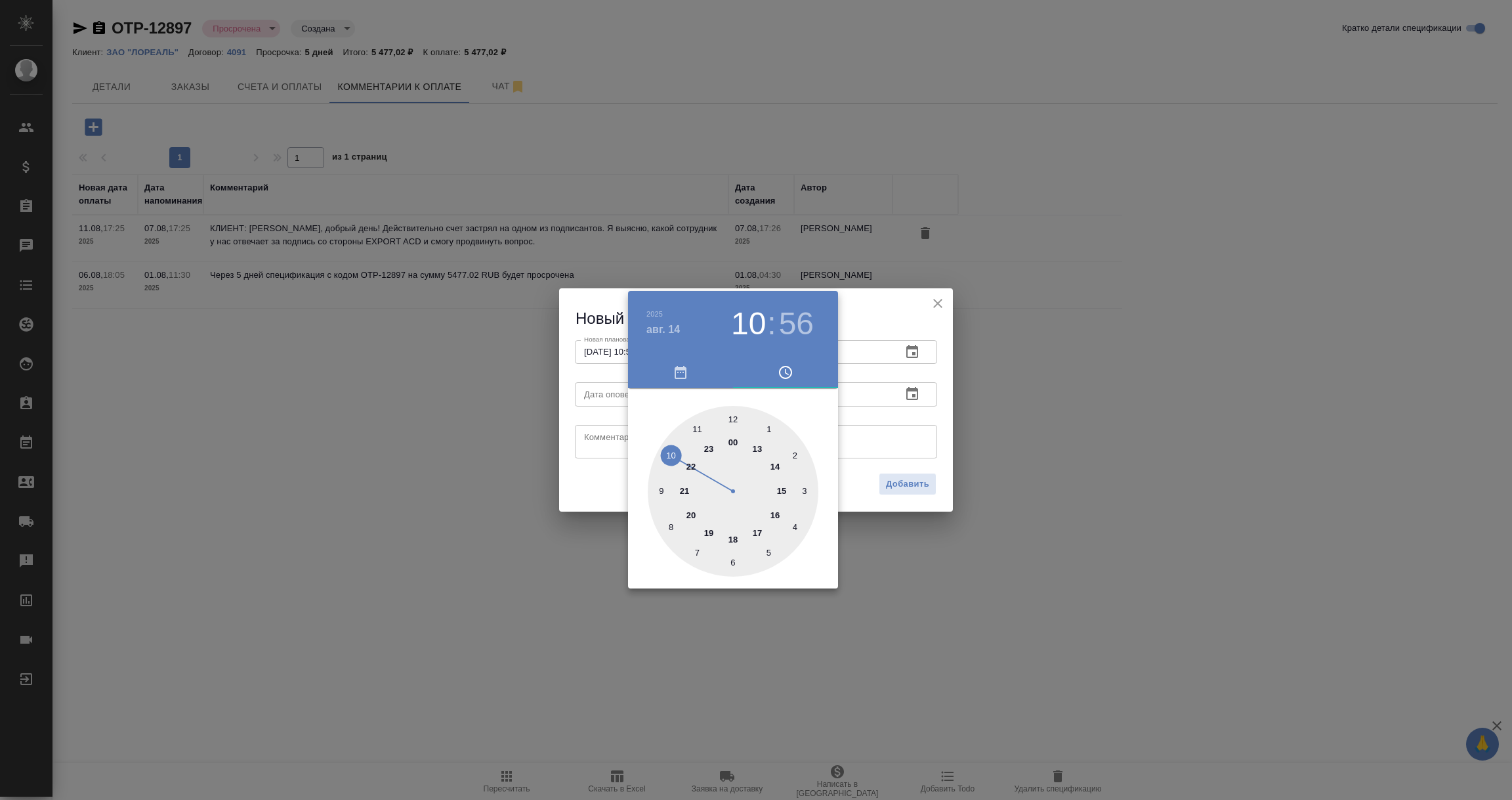
click at [895, 442] on div at bounding box center [756, 400] width 1512 height 800
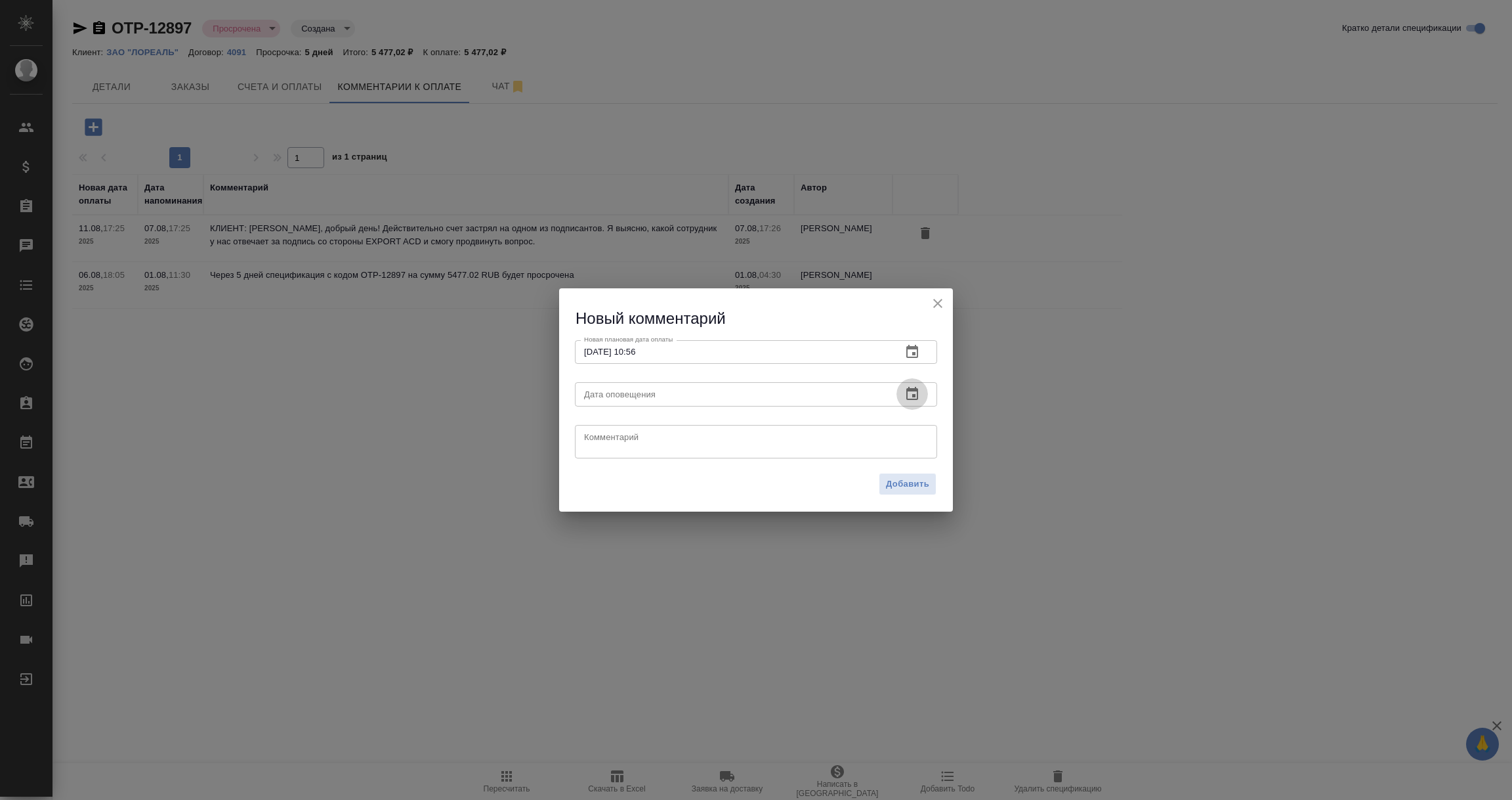
click at [911, 393] on icon "button" at bounding box center [912, 394] width 15 height 15
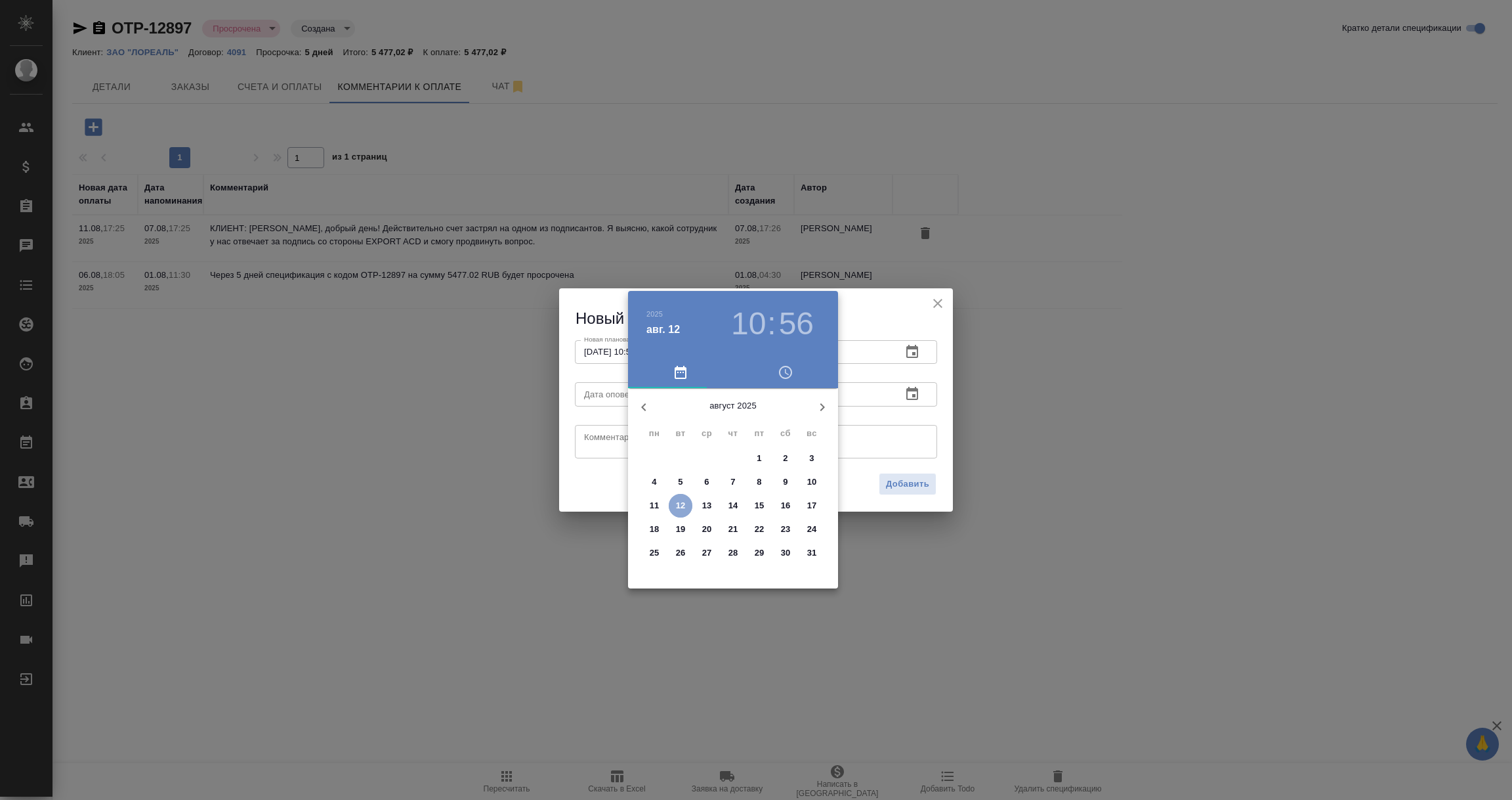
click at [674, 499] on span "12" at bounding box center [680, 505] width 23 height 13
type input "12.08.2025 10:56"
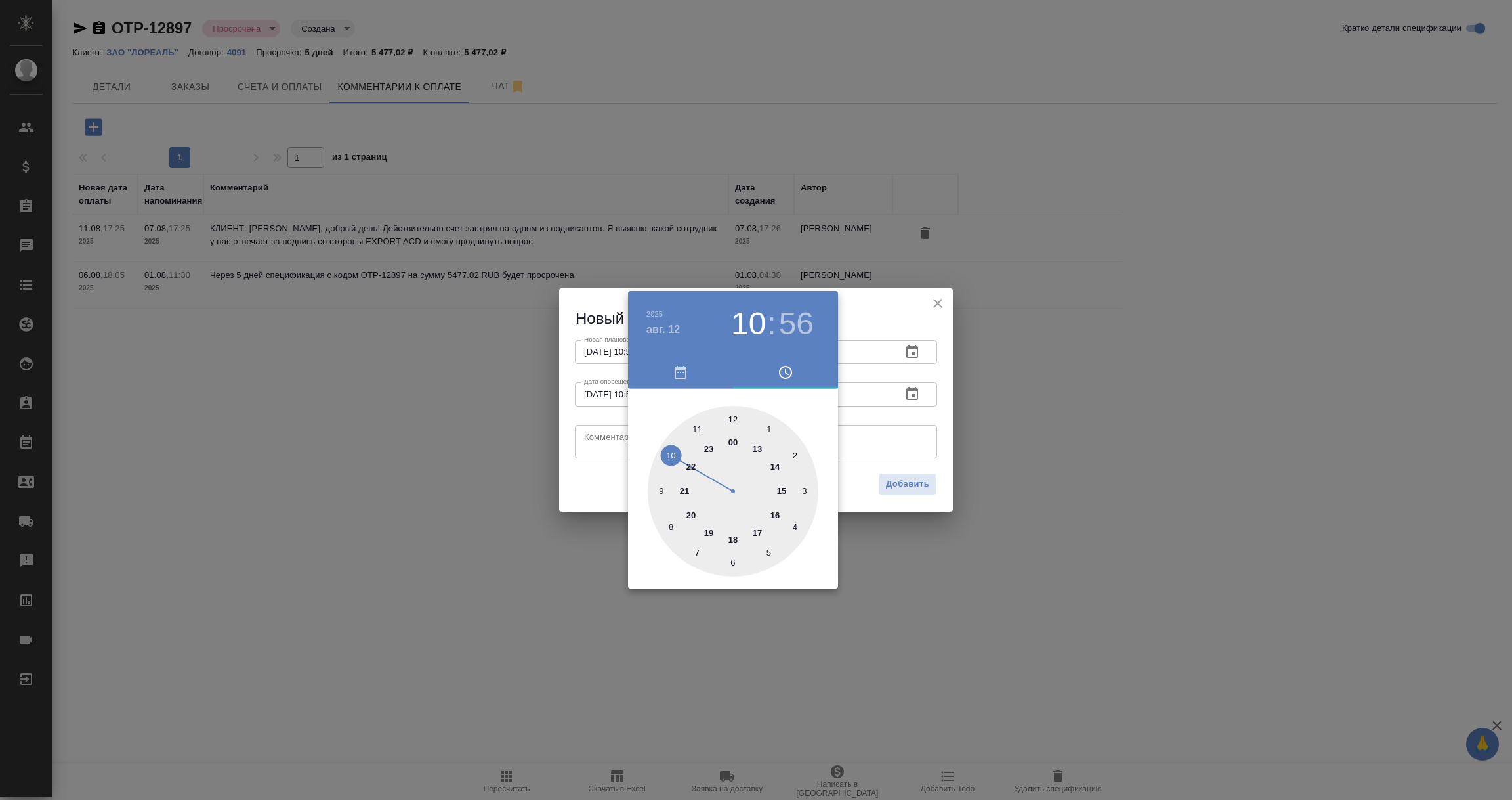
click at [597, 448] on div at bounding box center [756, 400] width 1512 height 800
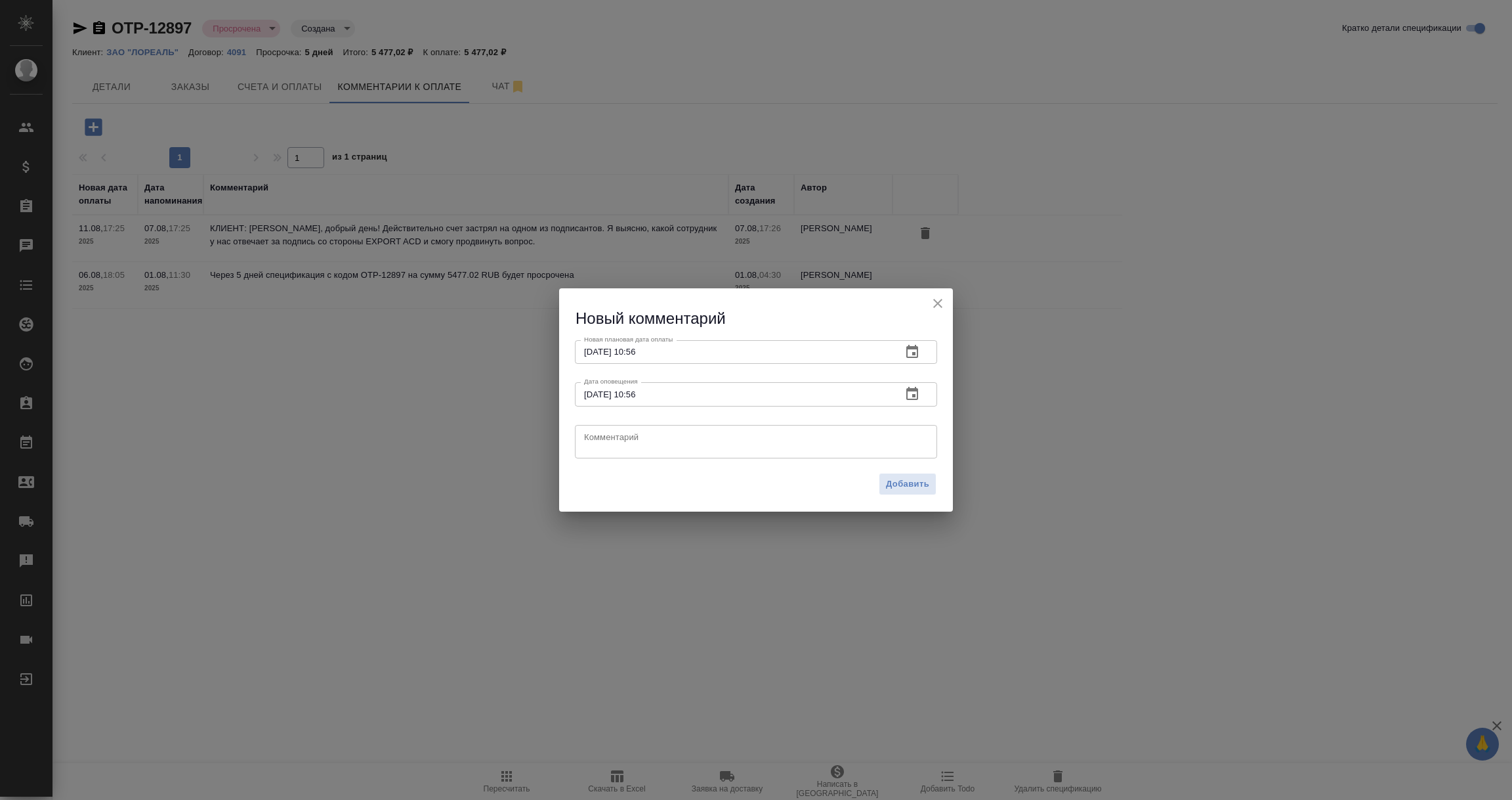
click at [597, 448] on textarea at bounding box center [756, 441] width 344 height 19
type textarea "Уточняю у Алексея Комарова проо дату оплаты счета."
click at [915, 487] on span "Добавить" at bounding box center [908, 484] width 44 height 15
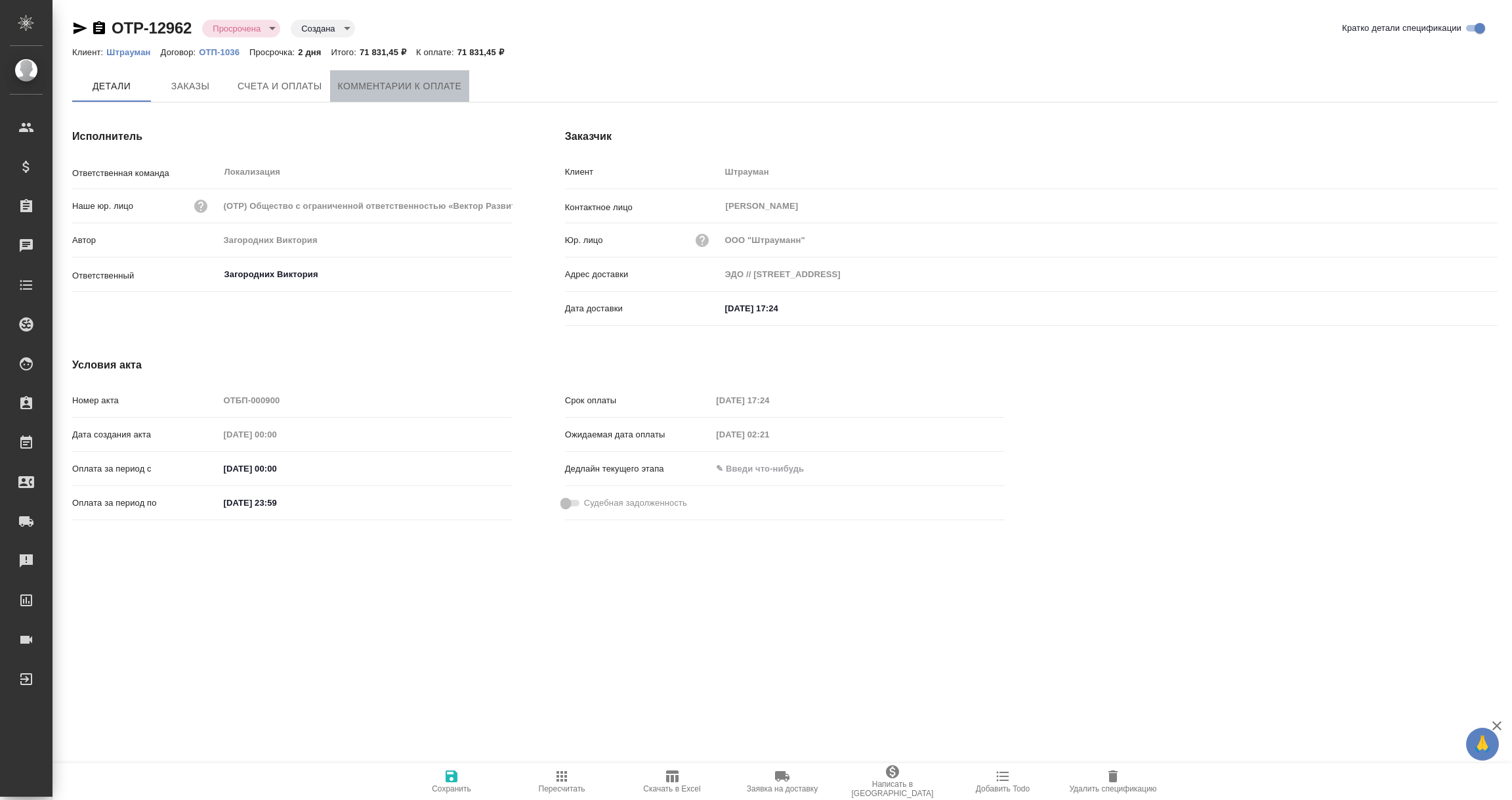
click at [432, 79] on span "Комментарии к оплате" at bounding box center [400, 87] width 124 height 16
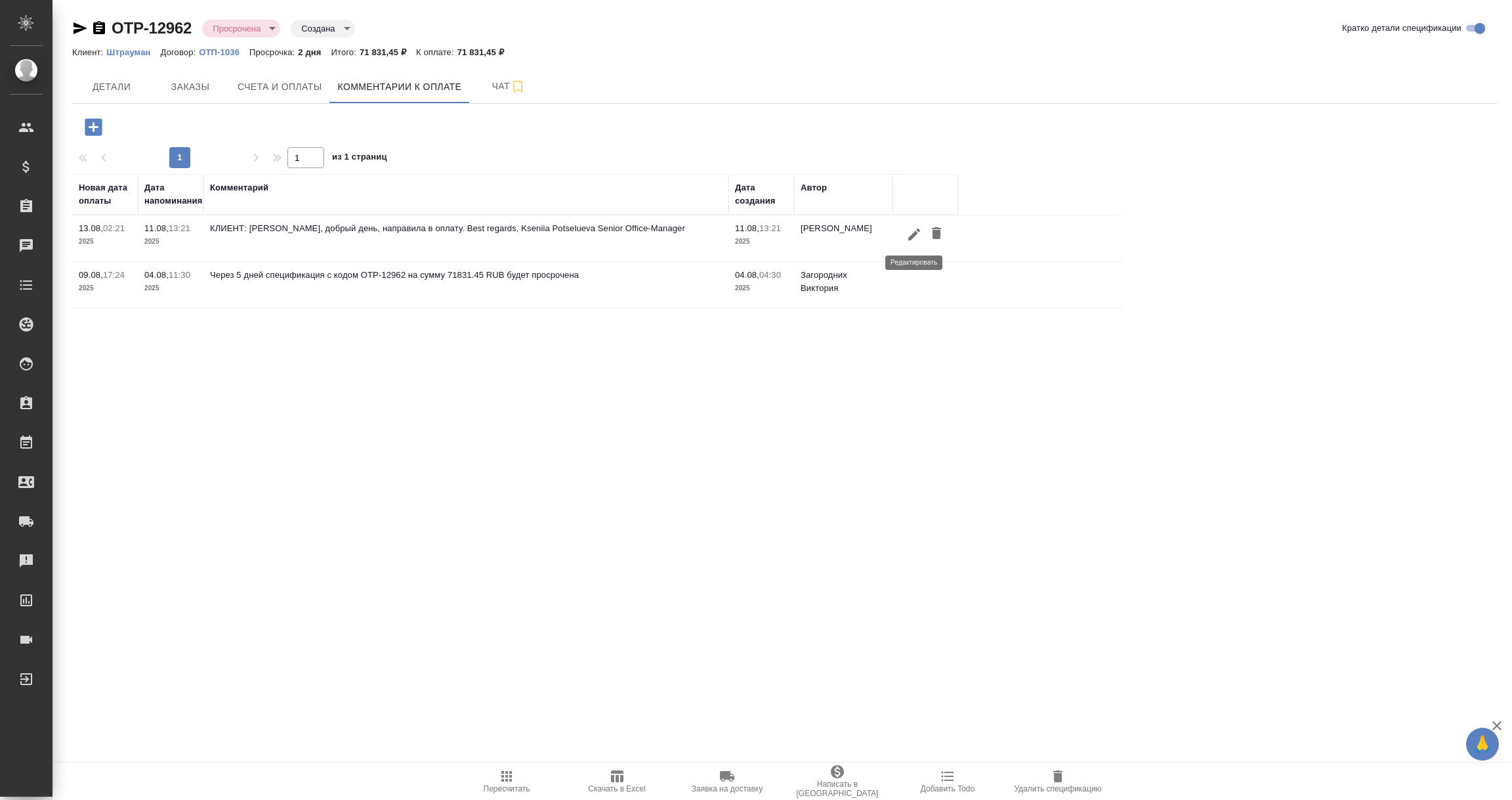
click at [915, 237] on icon "button" at bounding box center [914, 234] width 15 height 15
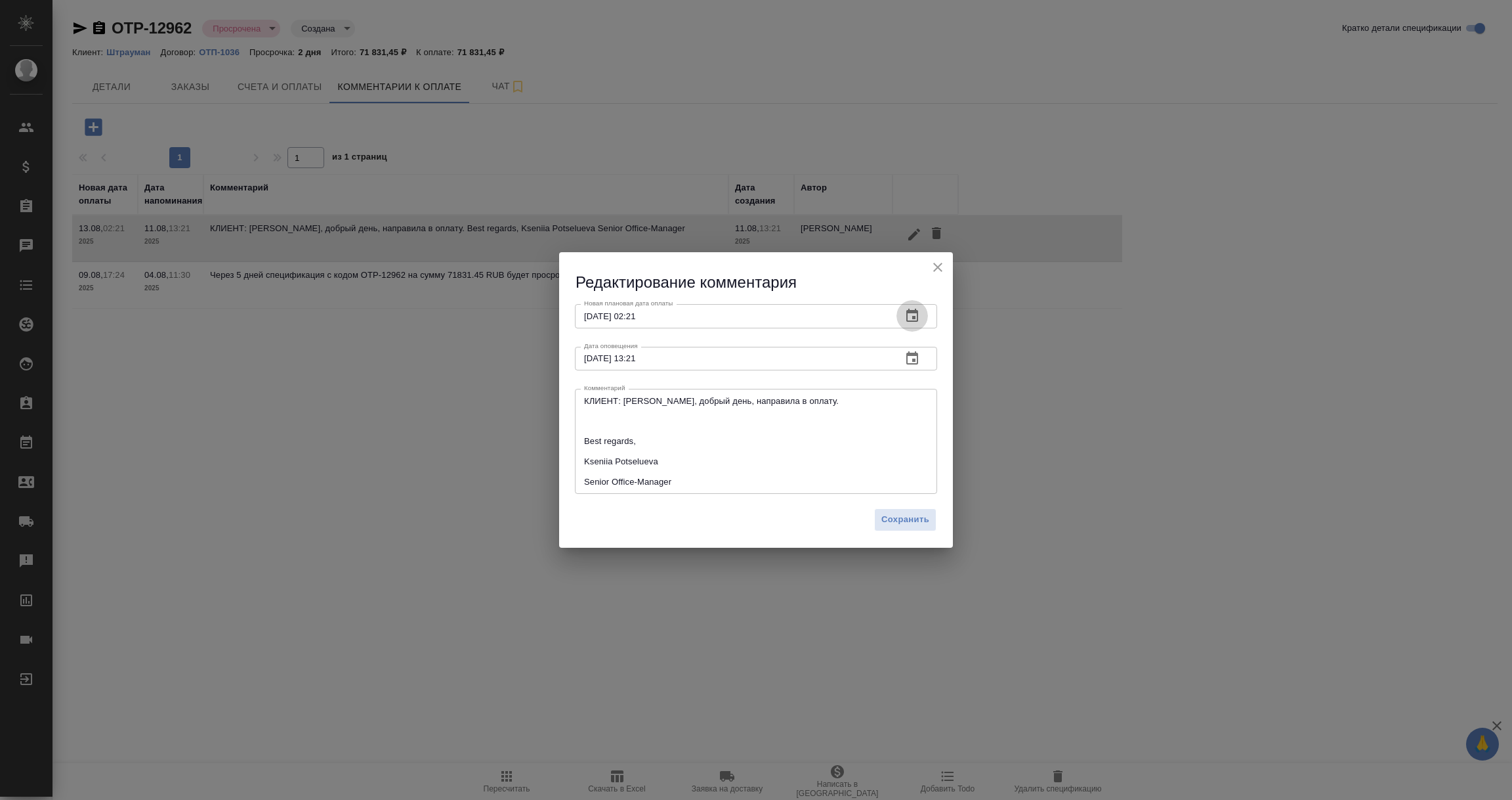
click at [911, 317] on icon "button" at bounding box center [912, 315] width 15 height 15
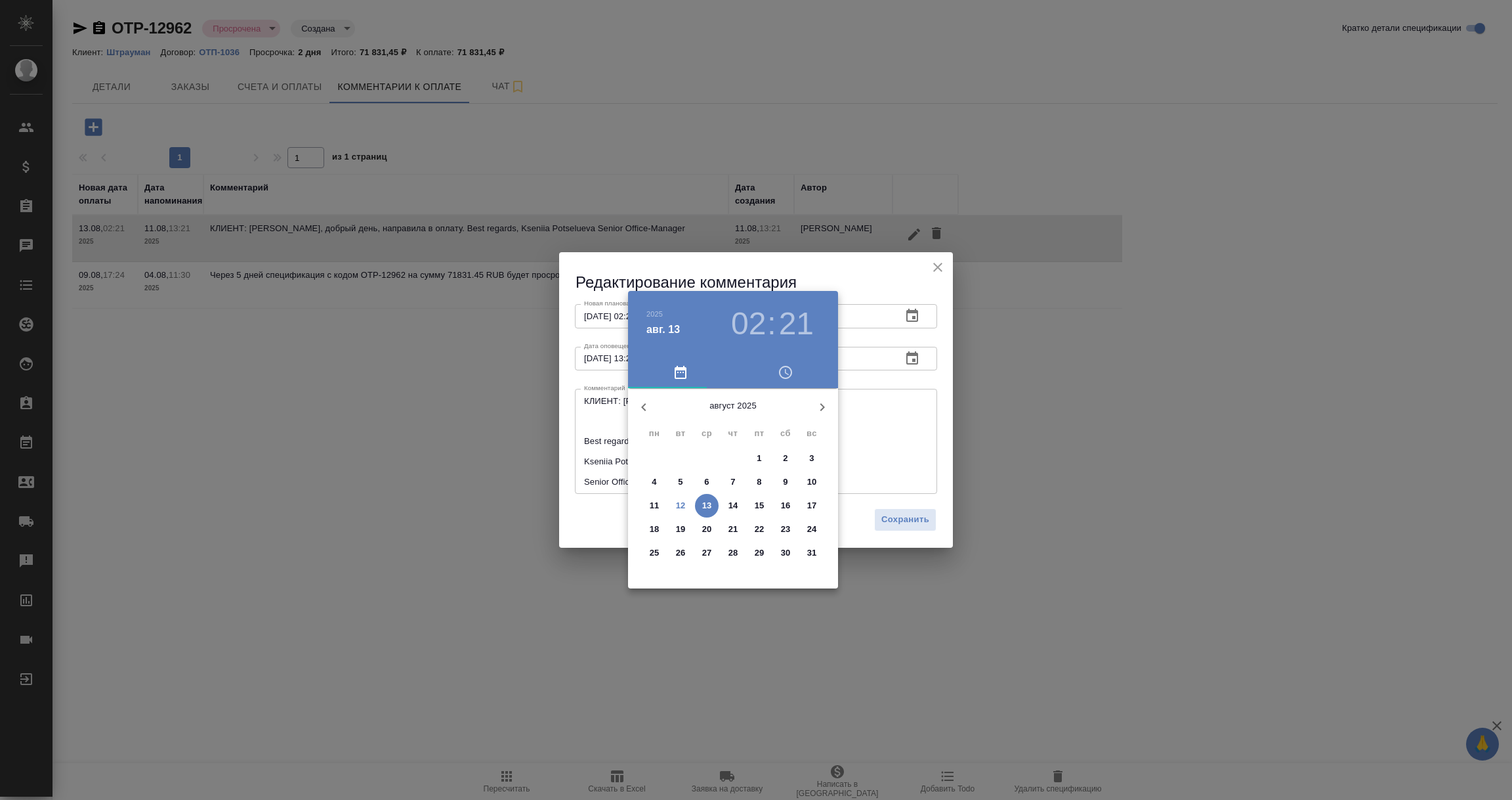
click at [759, 505] on p "15" at bounding box center [760, 505] width 10 height 13
type input "15.08.2025 02:21"
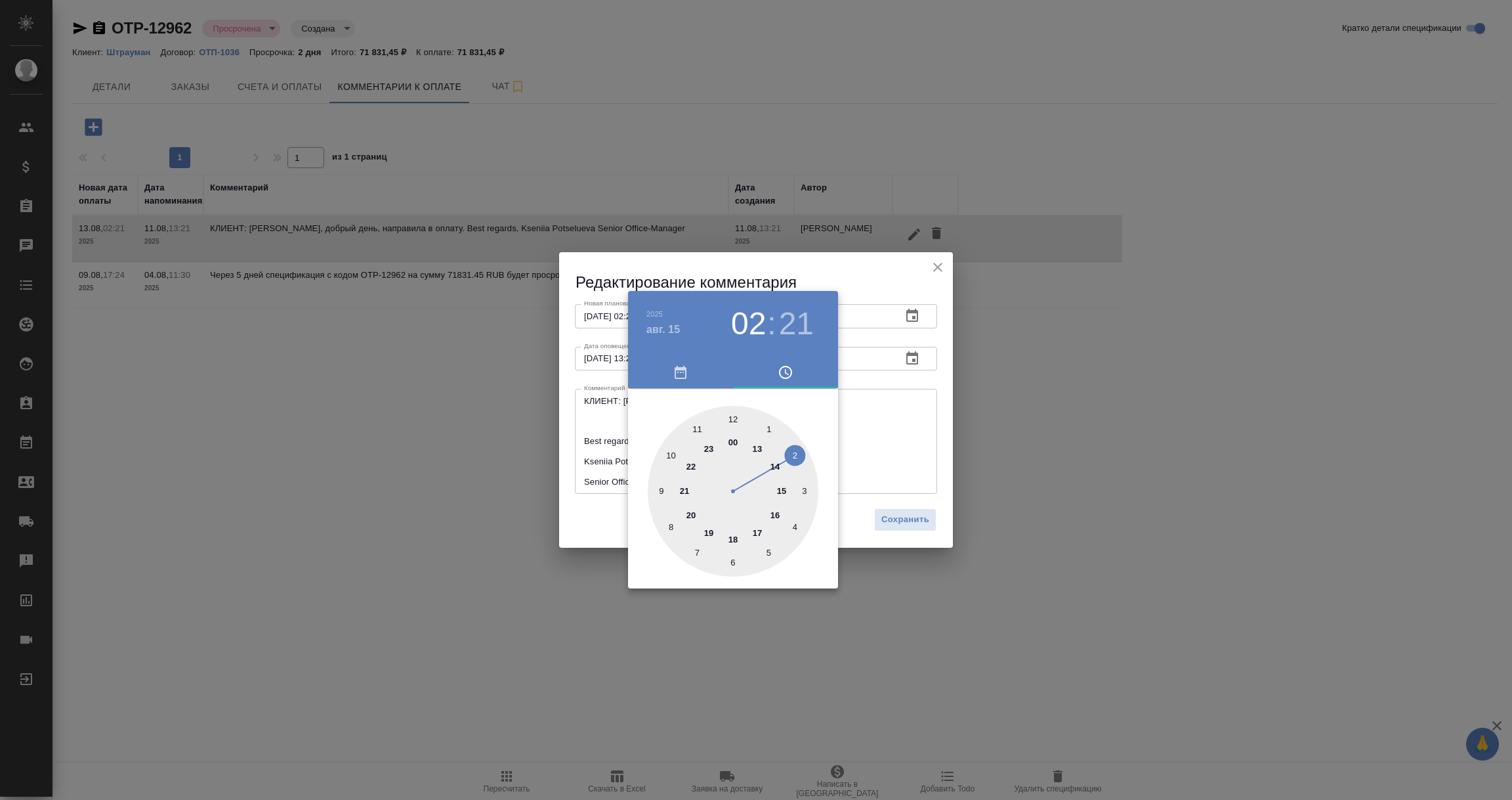
click at [600, 516] on div at bounding box center [756, 400] width 1512 height 800
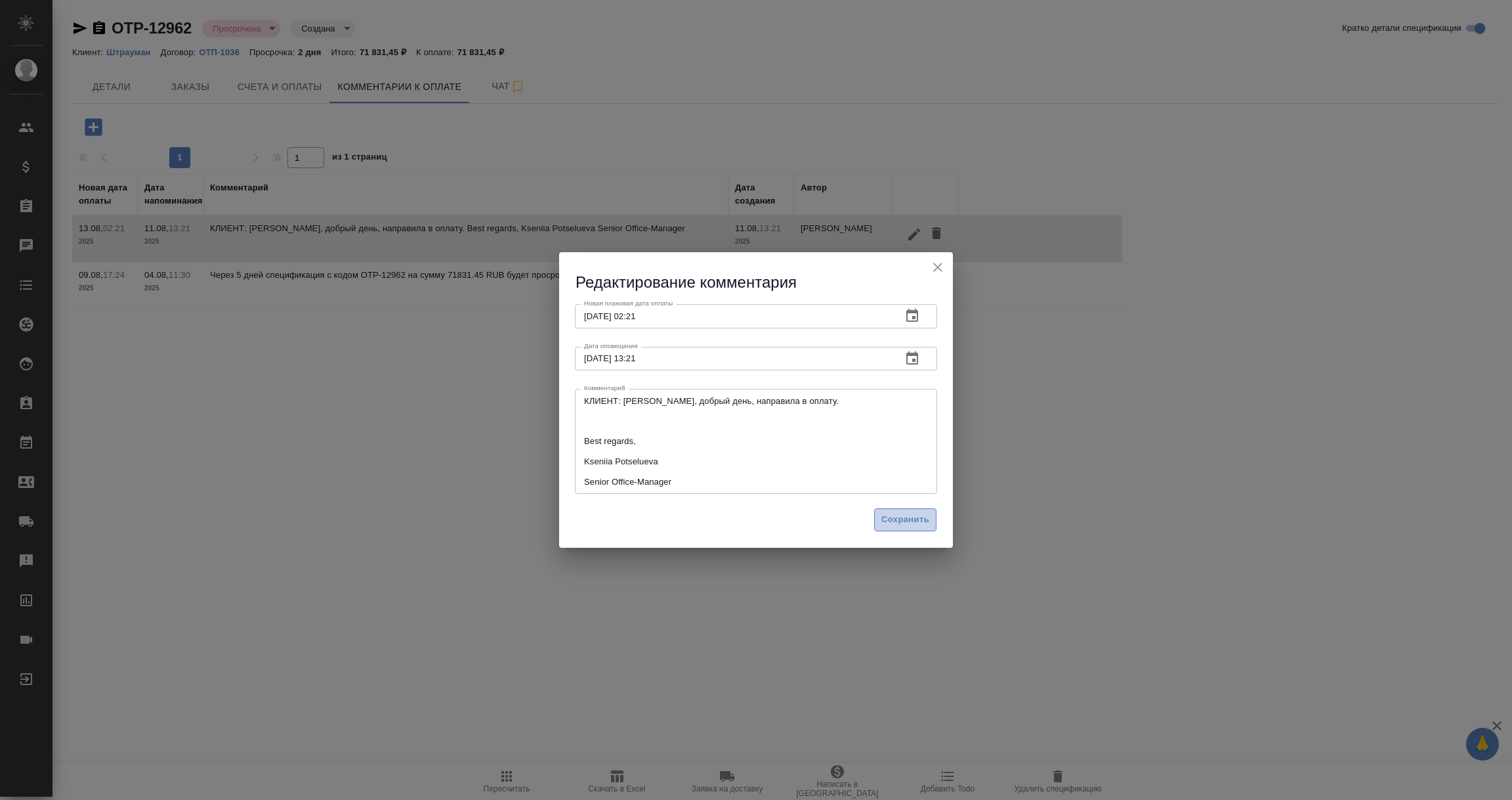
click at [896, 526] on button "Сохранить" at bounding box center [905, 520] width 62 height 23
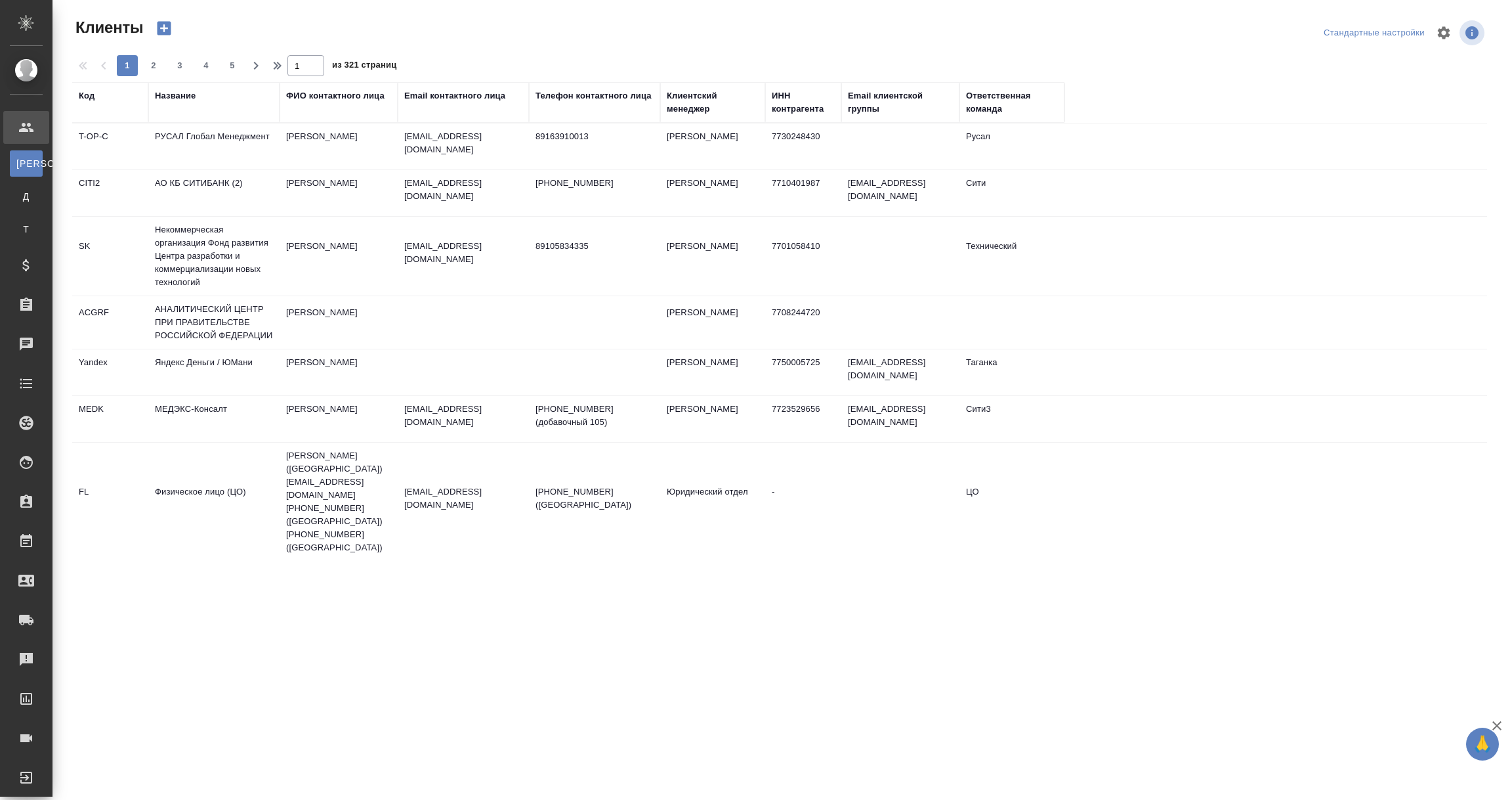
select select "RU"
